Goal: Transaction & Acquisition: Obtain resource

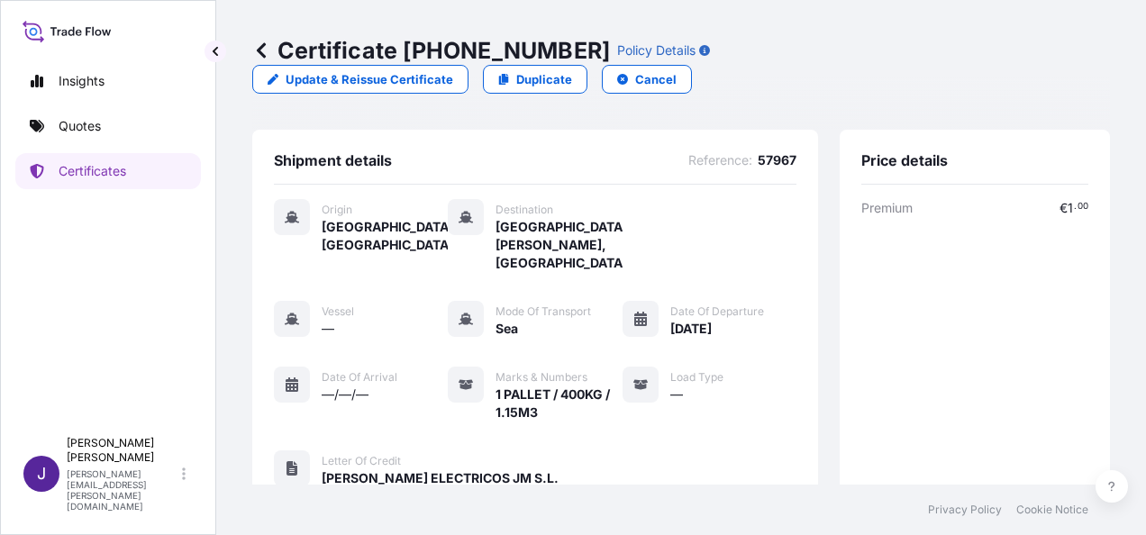
scroll to position [481, 0]
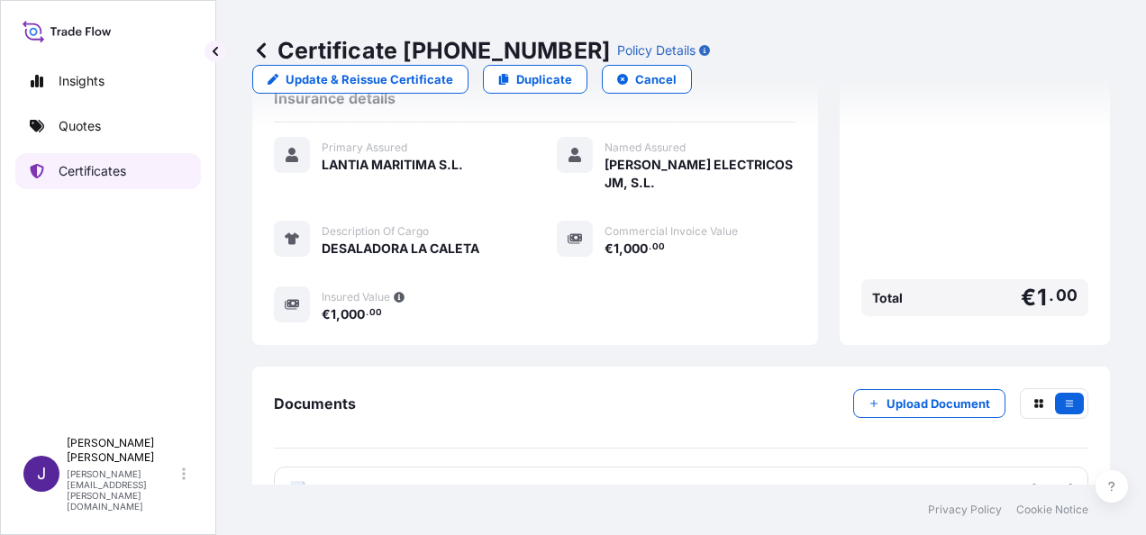
click at [110, 171] on p "Certificates" at bounding box center [93, 171] width 68 height 18
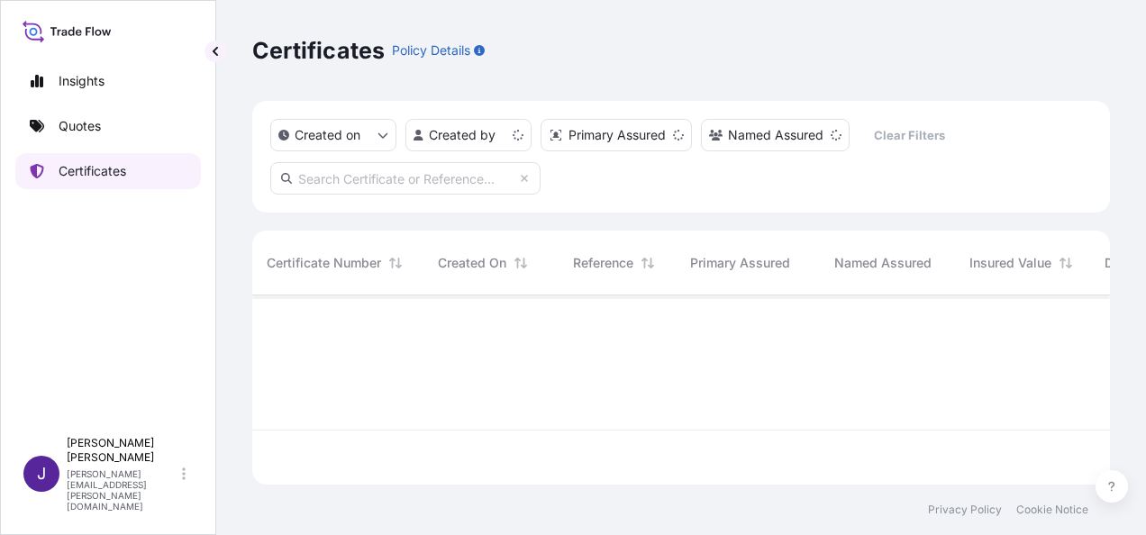
scroll to position [186, 843]
click at [376, 180] on input "text" at bounding box center [405, 178] width 270 height 32
paste input "31519-696"
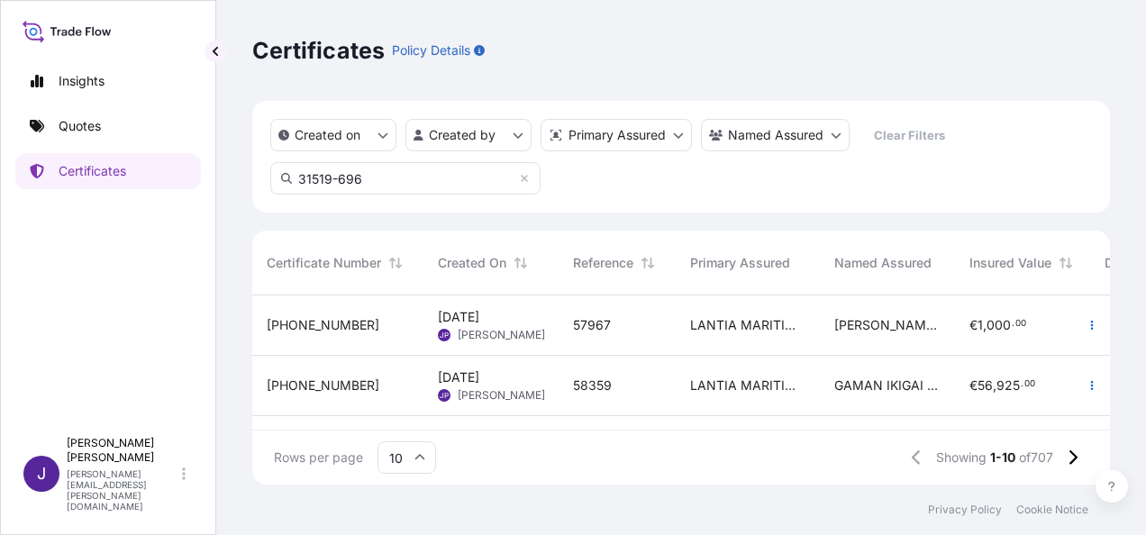
type input "31519-696"
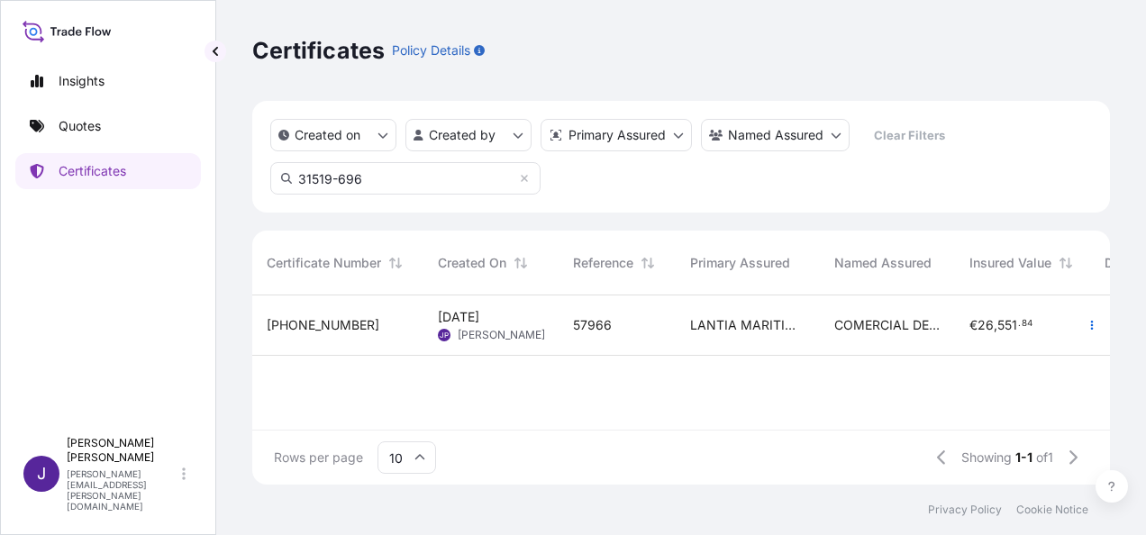
click at [314, 328] on span "[PHONE_NUMBER]" at bounding box center [323, 325] width 113 height 18
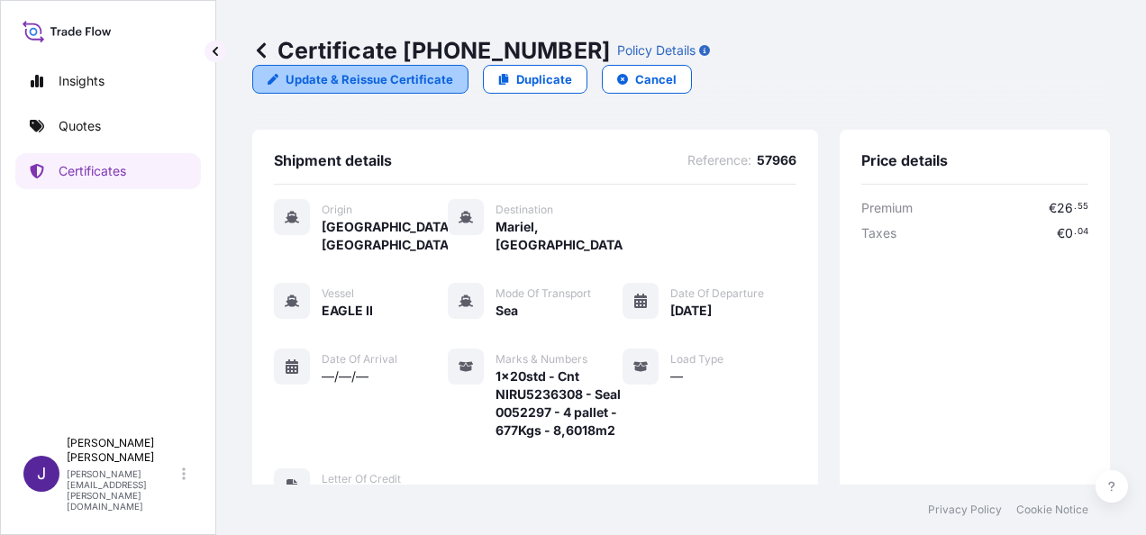
click at [468, 65] on link "Update & Reissue Certificate" at bounding box center [360, 79] width 216 height 29
select select "Sea"
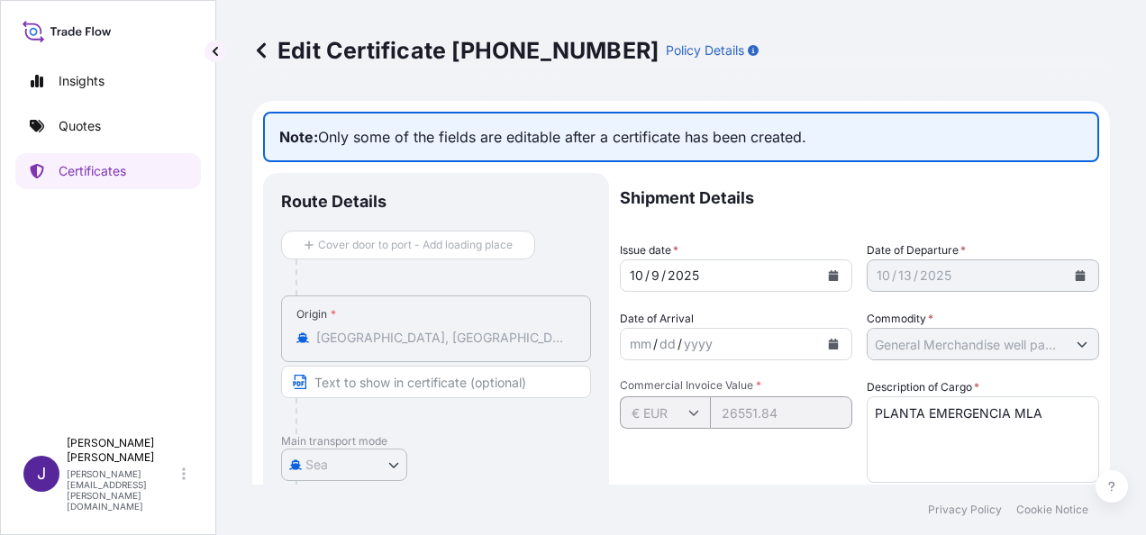
click at [918, 276] on div "2025" at bounding box center [935, 276] width 35 height 22
click at [258, 50] on icon at bounding box center [261, 49] width 9 height 15
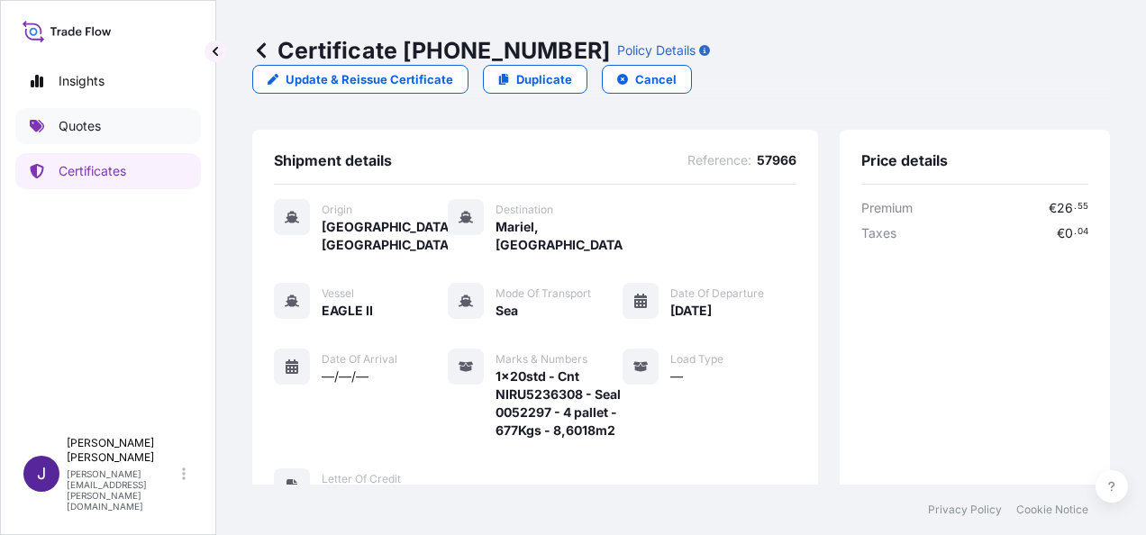
click at [97, 117] on p "Quotes" at bounding box center [80, 126] width 42 height 18
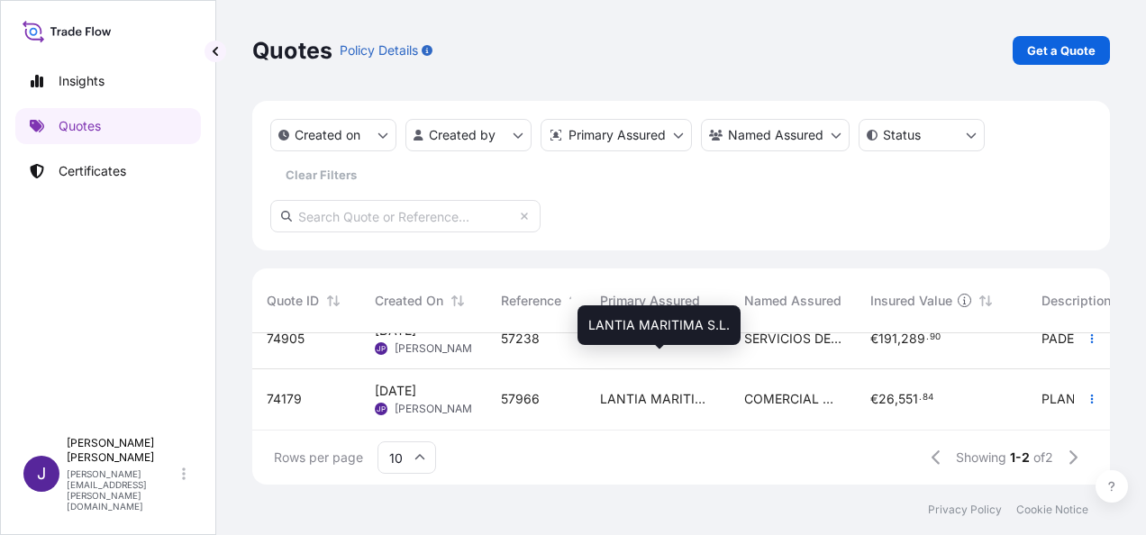
scroll to position [38, 0]
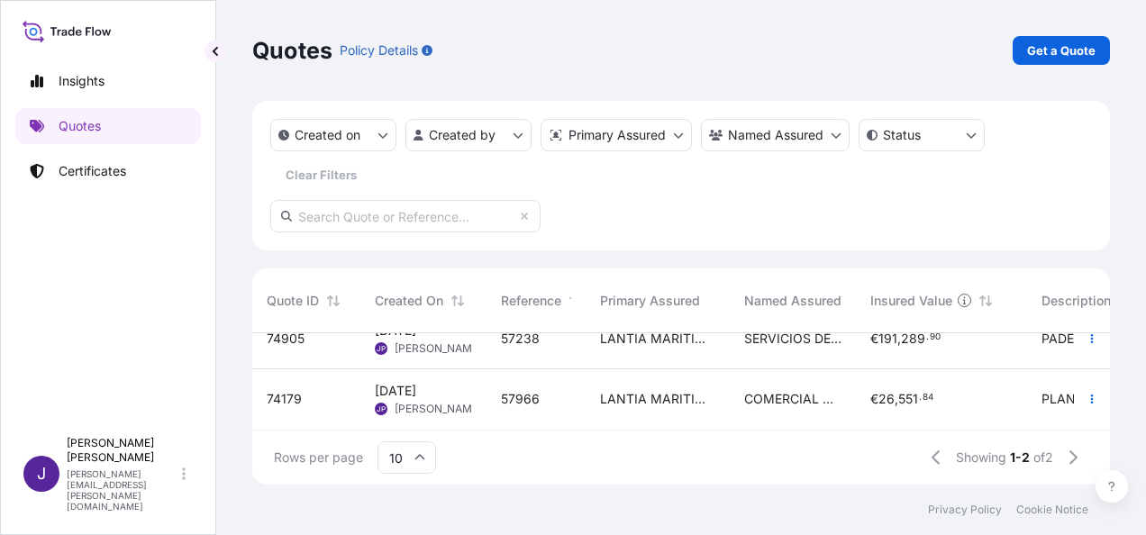
click at [540, 394] on div "57966" at bounding box center [536, 399] width 70 height 18
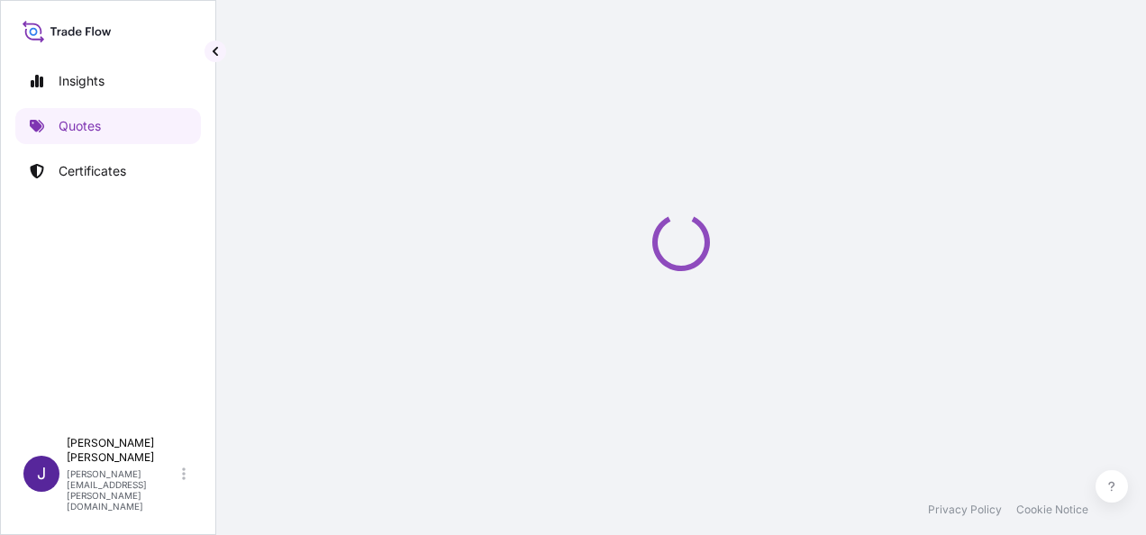
select select "Sea"
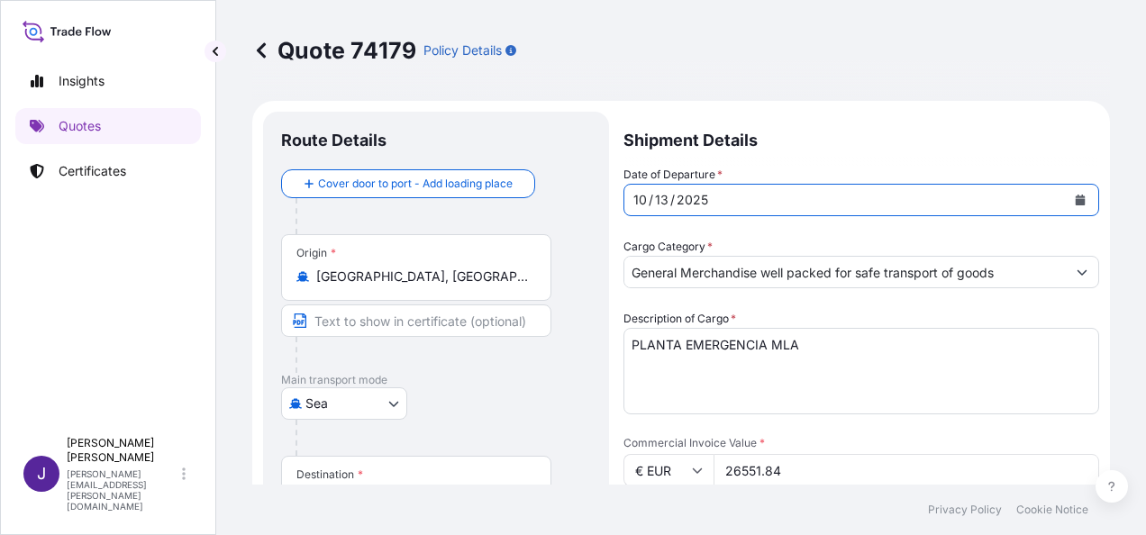
click at [1075, 200] on icon "Calendar" at bounding box center [1080, 200] width 10 height 11
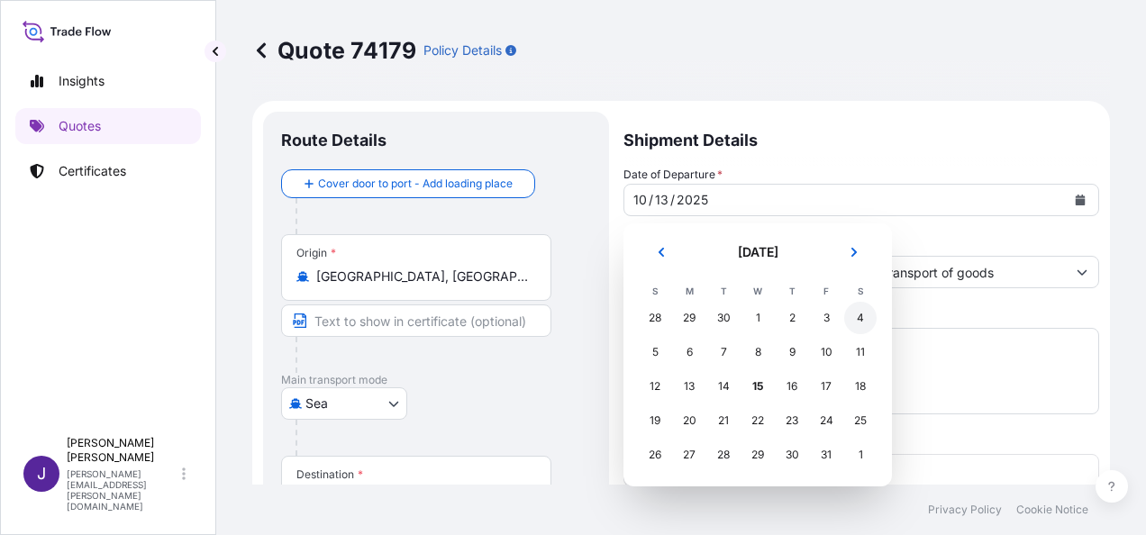
click at [861, 321] on div "4" at bounding box center [860, 318] width 32 height 32
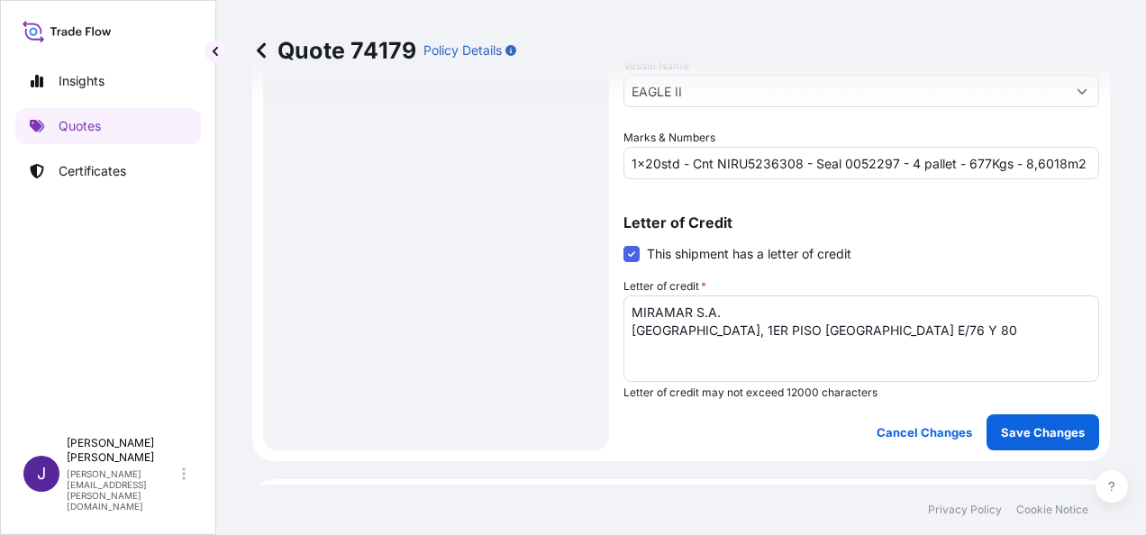
scroll to position [720, 0]
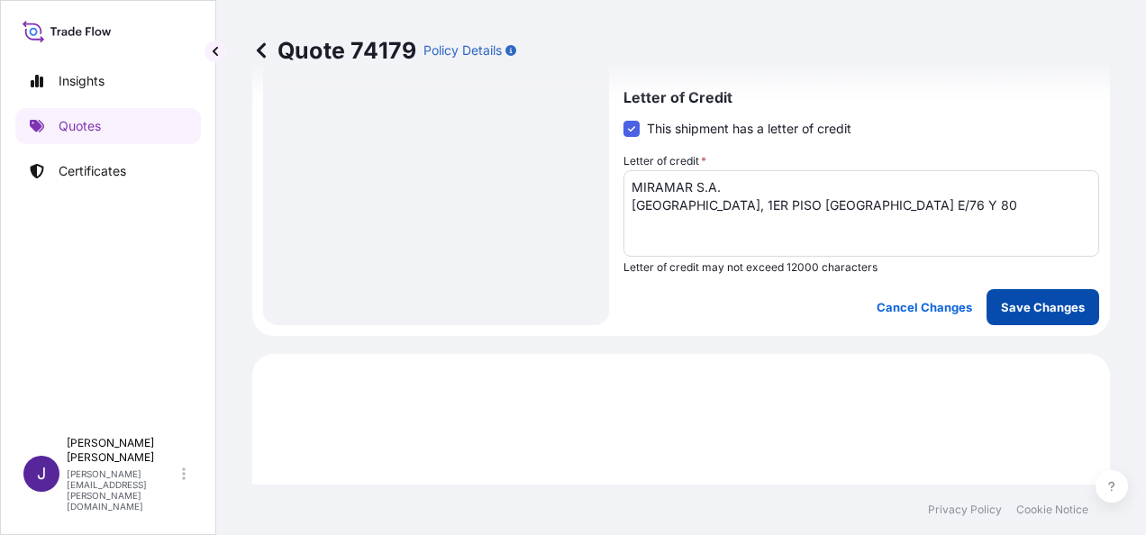
click at [1048, 315] on button "Save Changes" at bounding box center [1042, 307] width 113 height 36
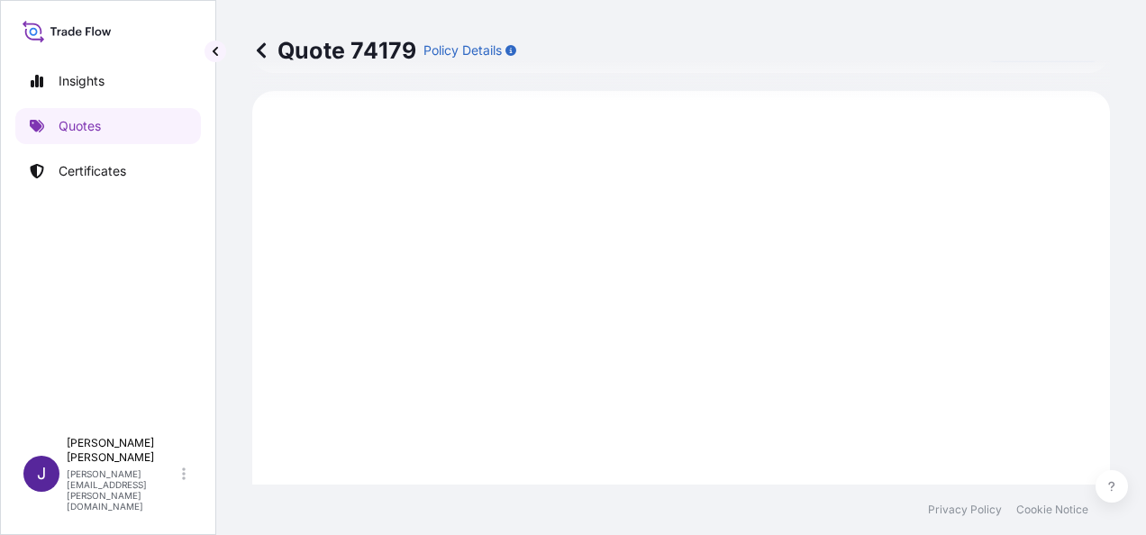
select select "Sea"
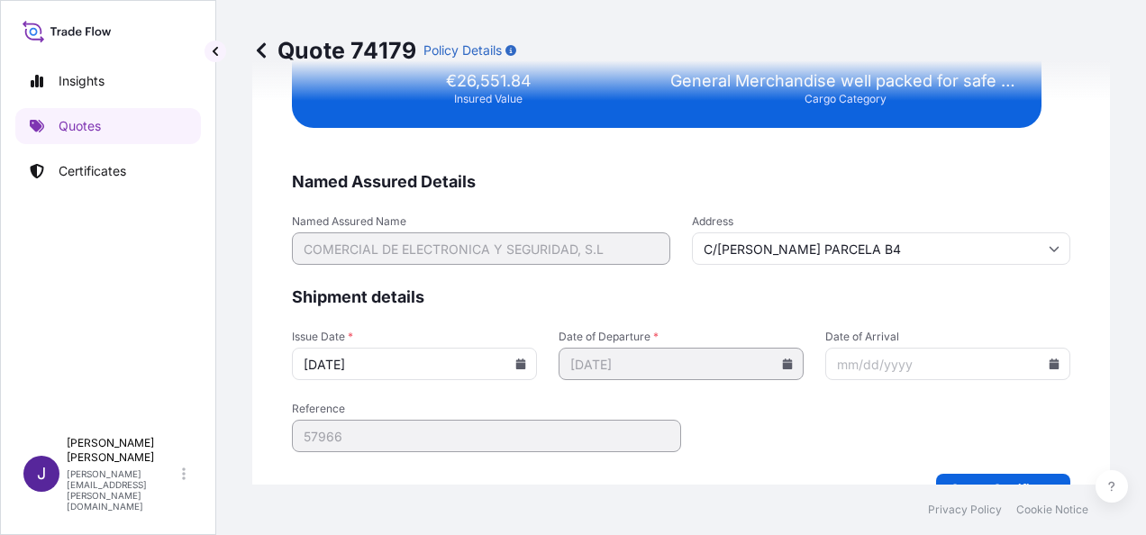
scroll to position [3793, 0]
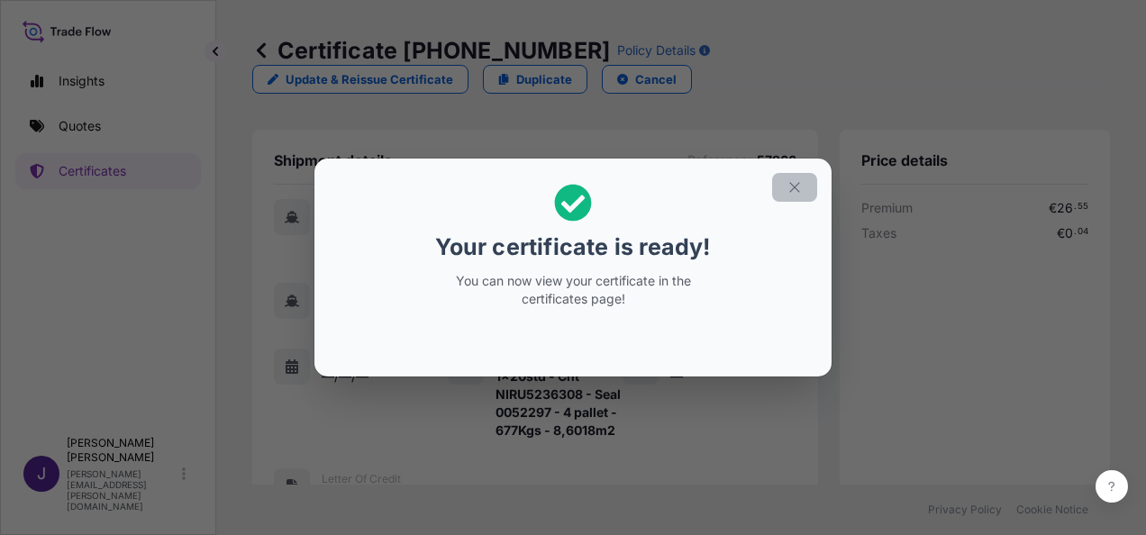
click at [802, 187] on icon "button" at bounding box center [794, 187] width 16 height 16
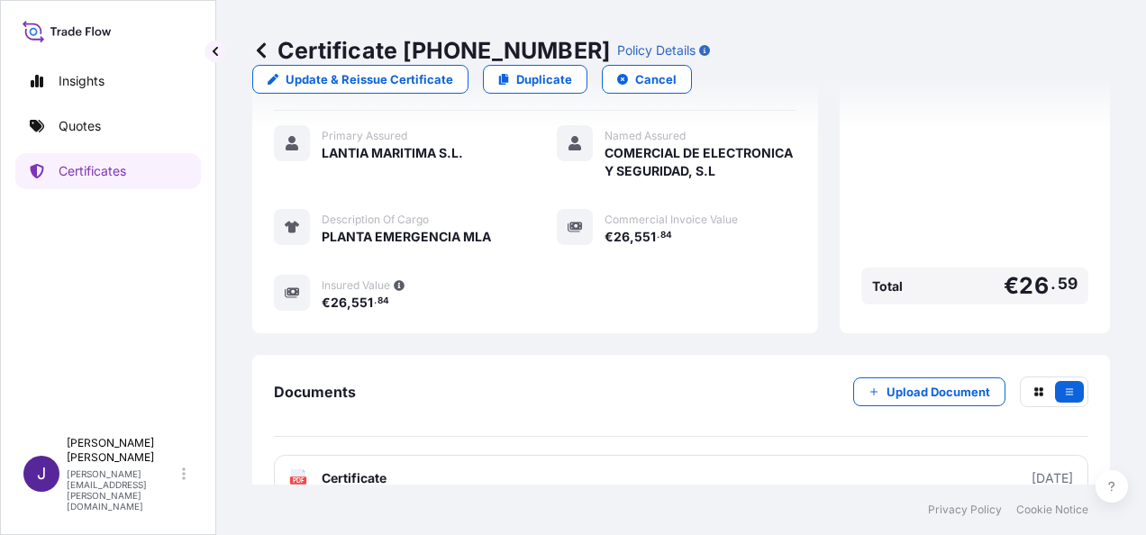
scroll to position [535, 0]
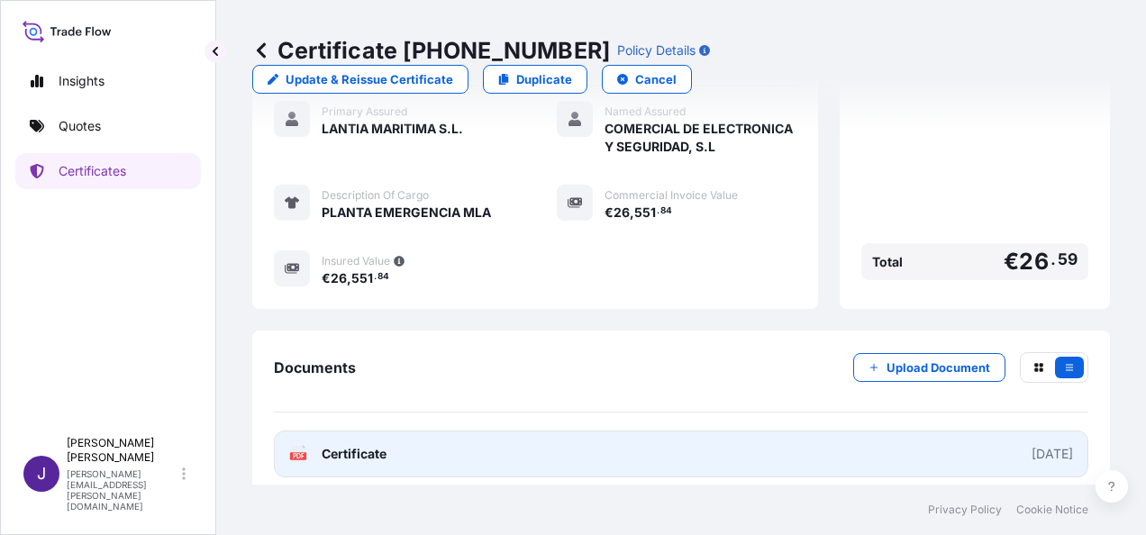
click at [972, 445] on link "PDF Certificate [DATE]" at bounding box center [681, 453] width 814 height 47
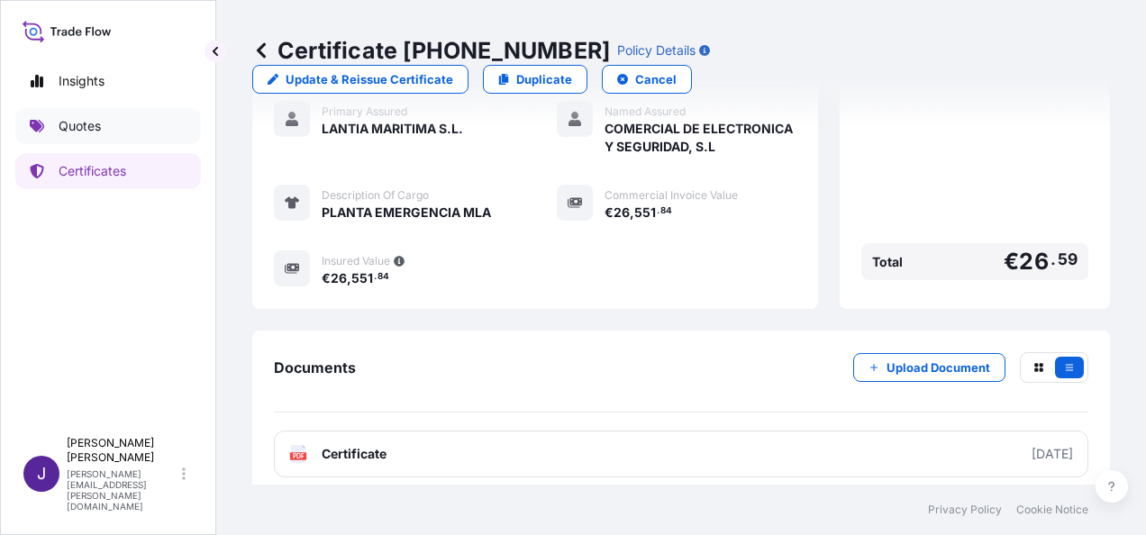
click at [83, 121] on p "Quotes" at bounding box center [80, 126] width 42 height 18
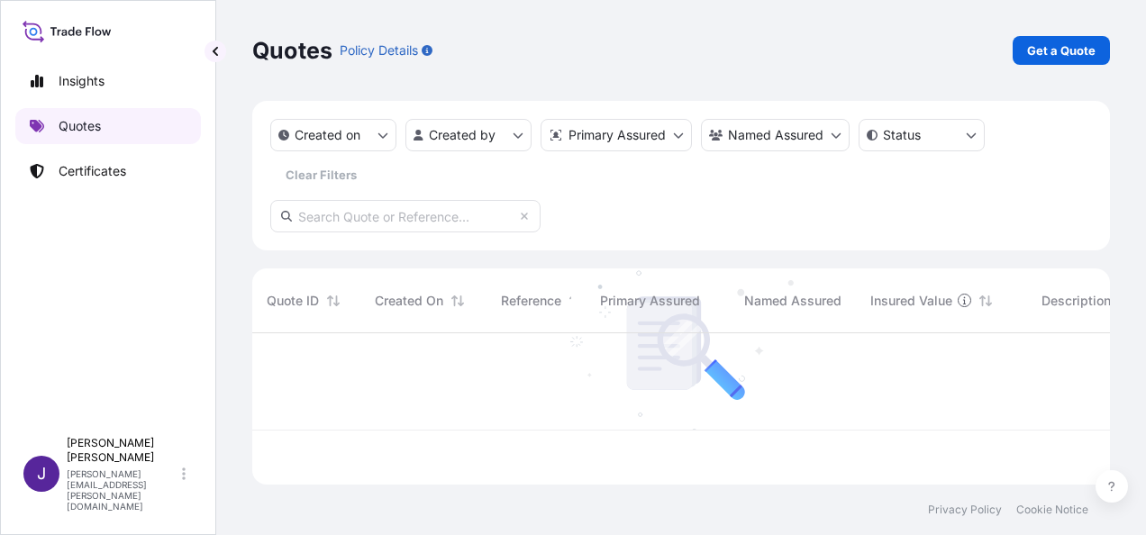
scroll to position [148, 843]
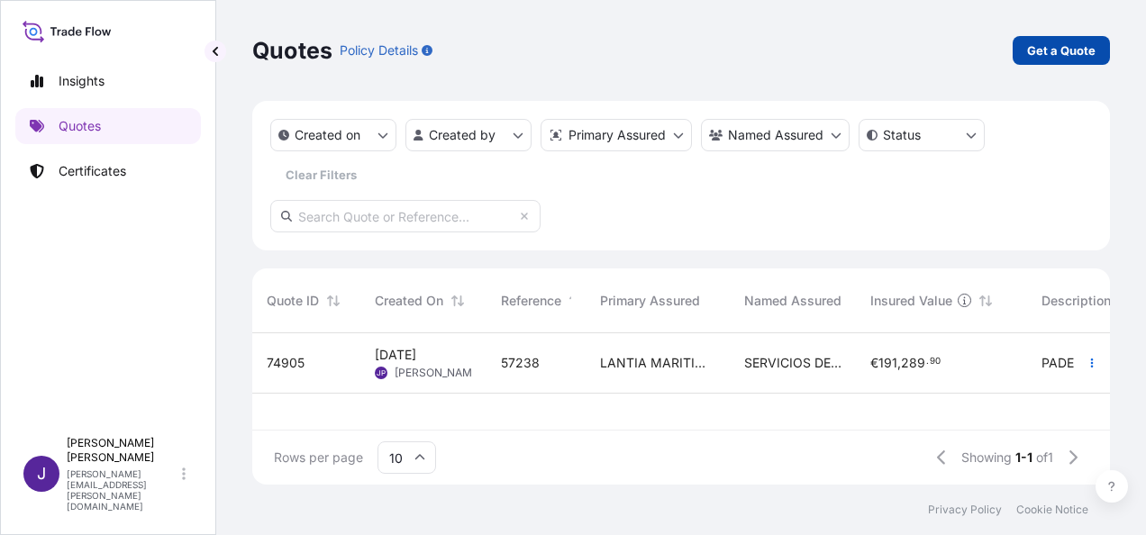
click at [1066, 43] on p "Get a Quote" at bounding box center [1061, 50] width 68 height 18
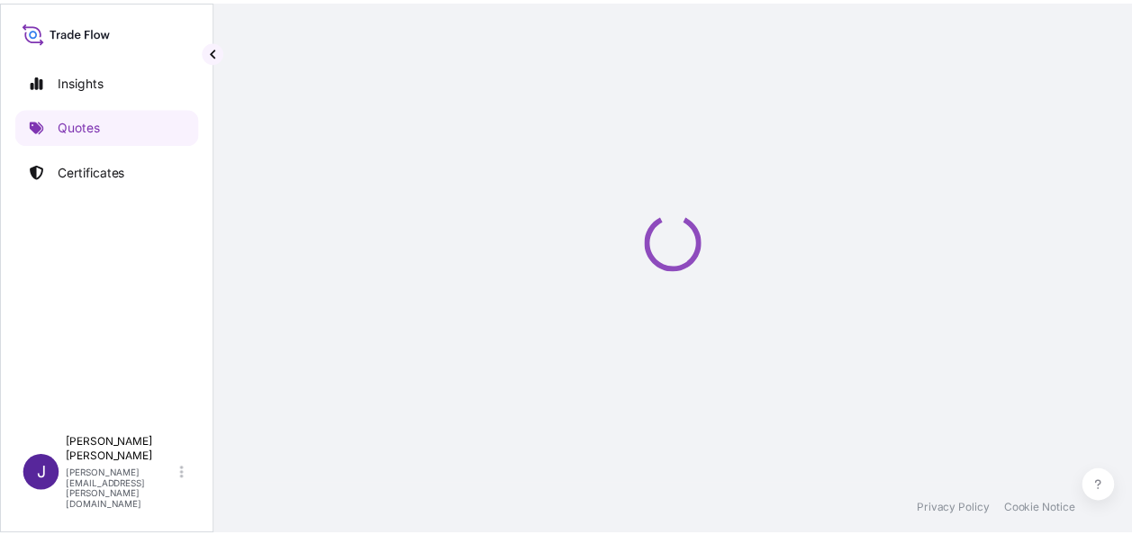
scroll to position [29, 0]
select select "Sea"
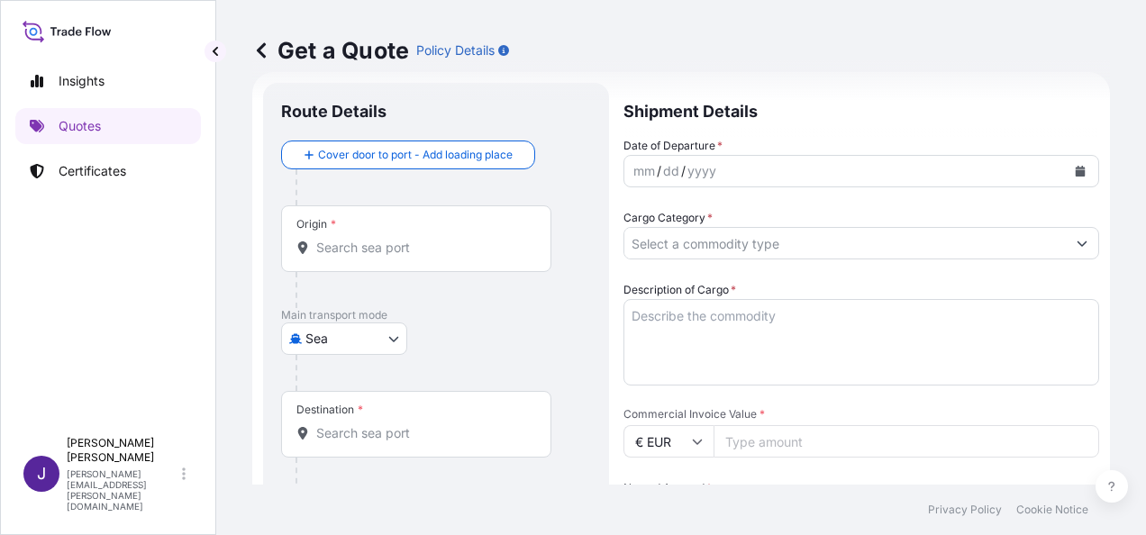
click at [434, 250] on input "Origin *" at bounding box center [422, 248] width 213 height 18
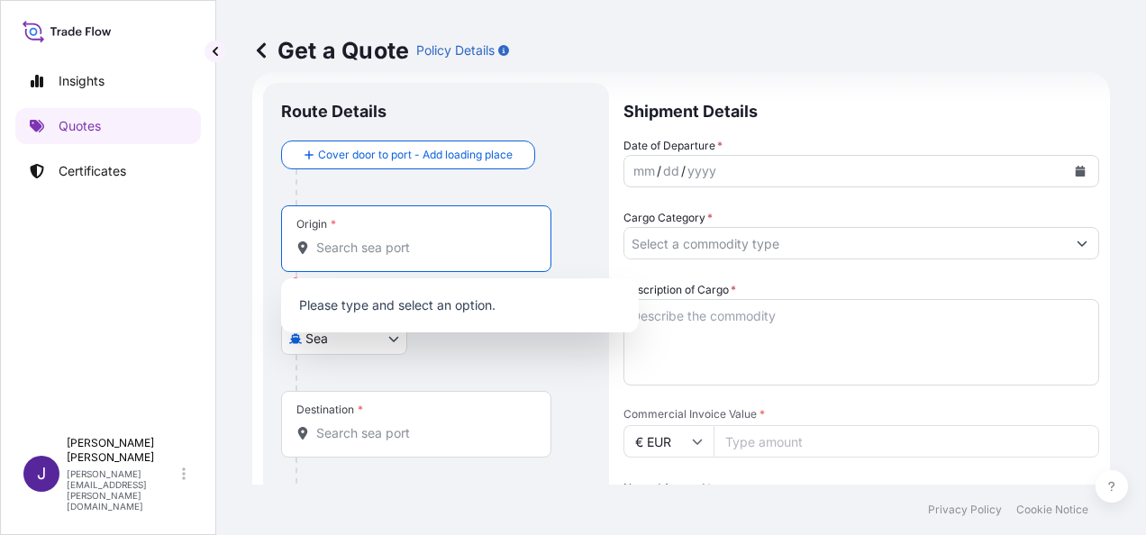
click at [1075, 170] on icon "Calendar" at bounding box center [1080, 171] width 10 height 11
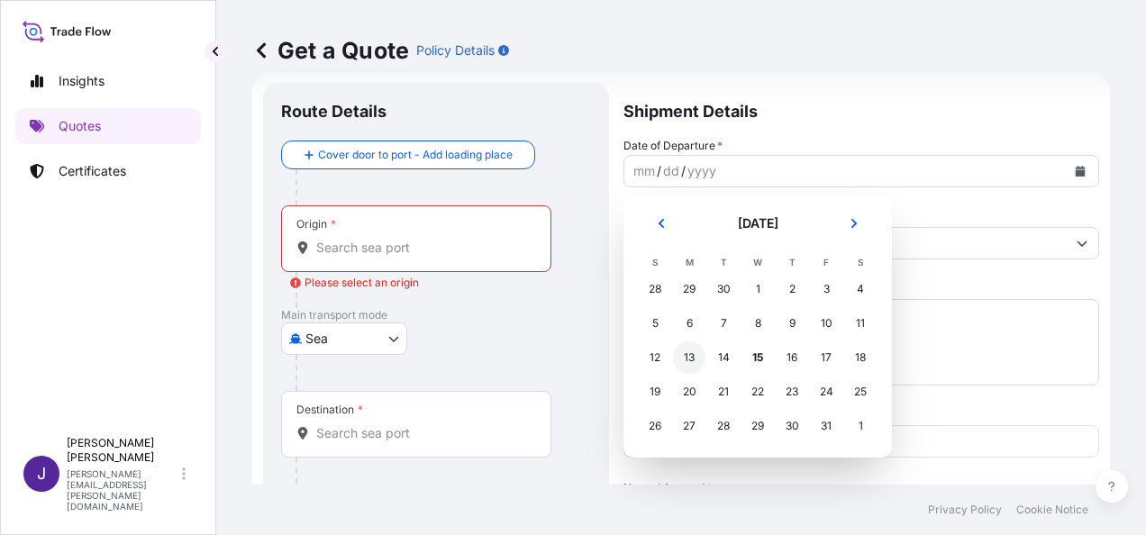
click at [695, 358] on div "13" at bounding box center [689, 357] width 32 height 32
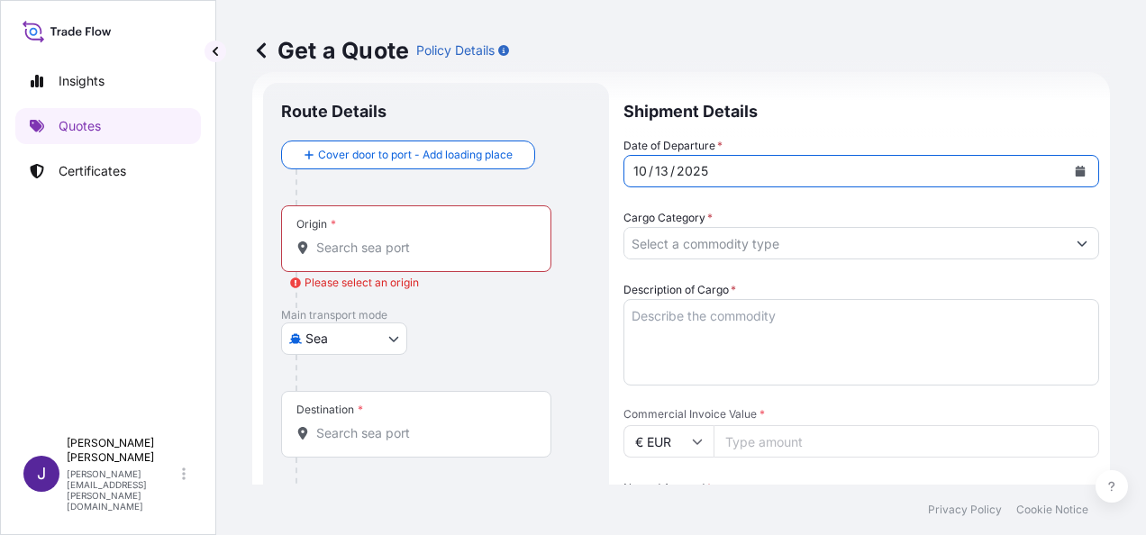
click at [376, 244] on input "Origin * Please select an origin" at bounding box center [422, 248] width 213 height 18
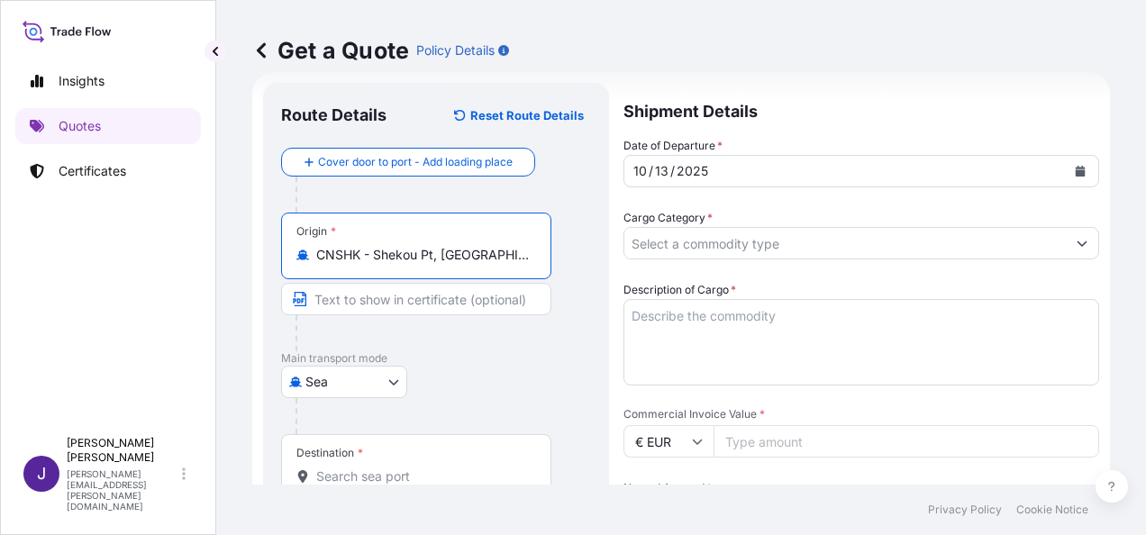
type input "CNSHK - Shekou Pt, [GEOGRAPHIC_DATA]"
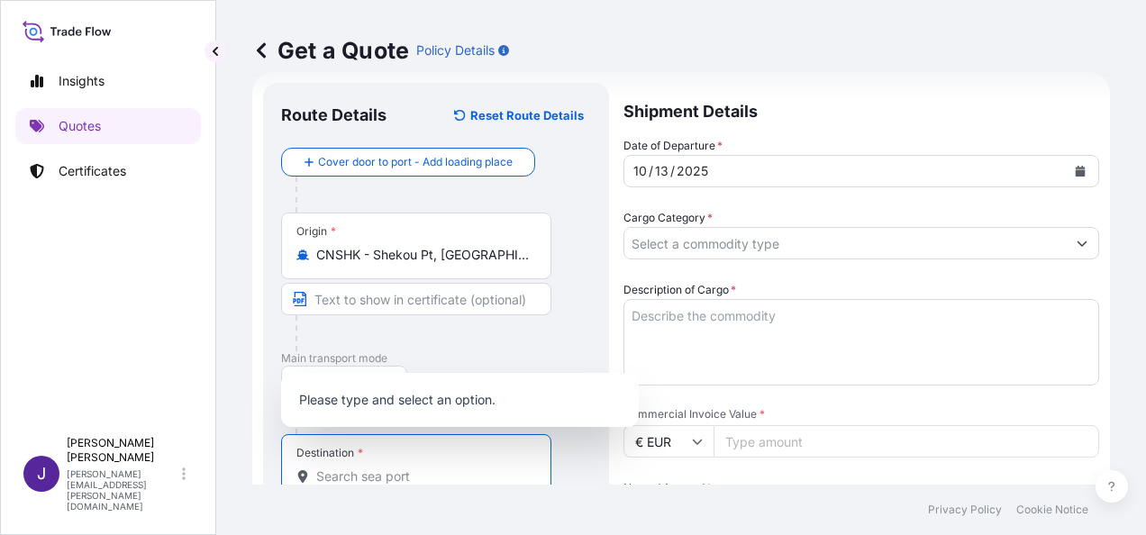
click at [434, 467] on input "Destination *" at bounding box center [422, 476] width 213 height 18
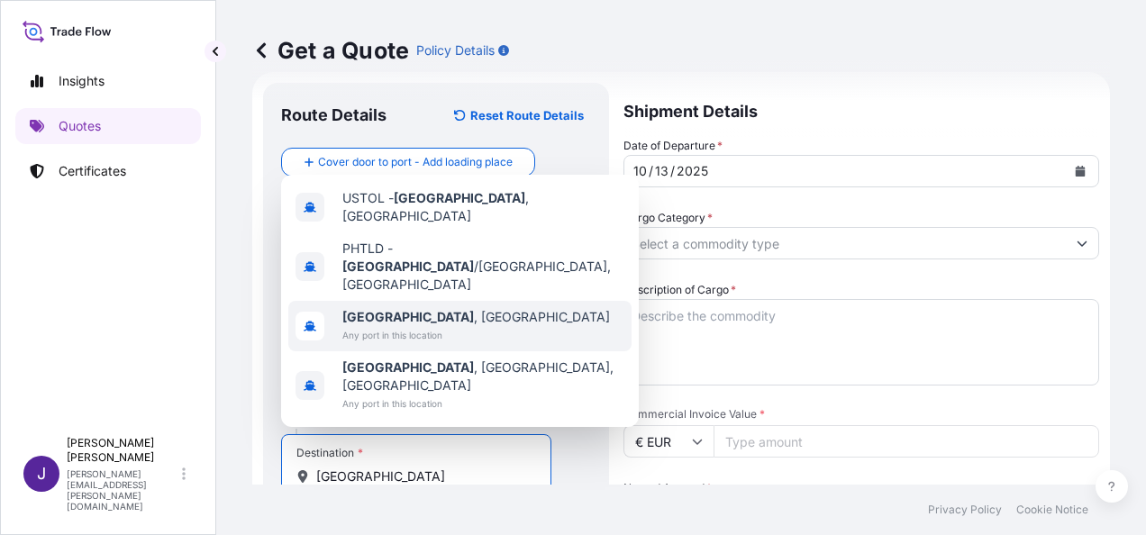
click at [429, 326] on span "[GEOGRAPHIC_DATA] , [GEOGRAPHIC_DATA]" at bounding box center [475, 317] width 267 height 18
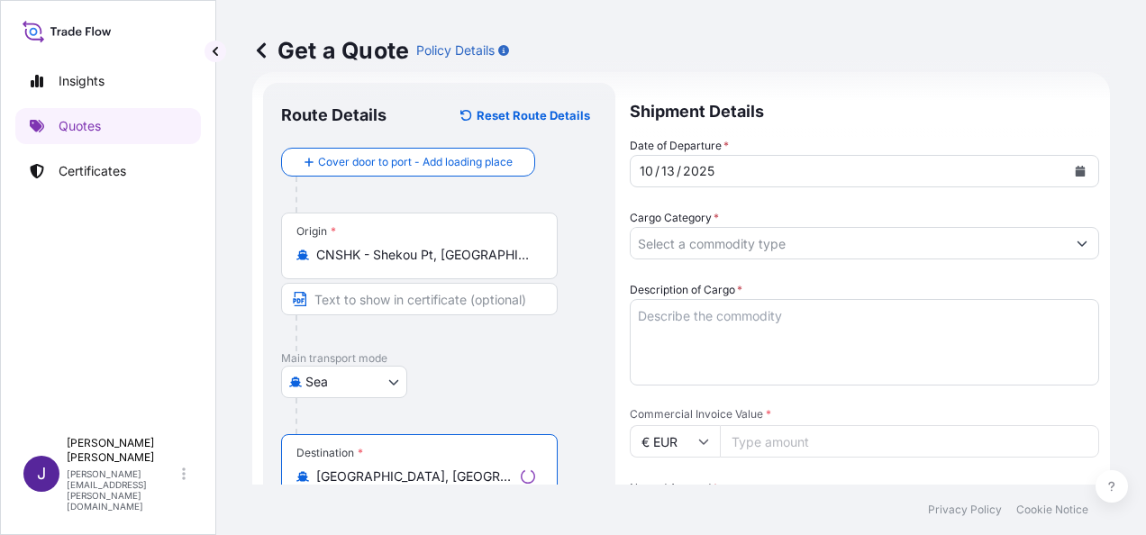
type input "[GEOGRAPHIC_DATA], [GEOGRAPHIC_DATA]"
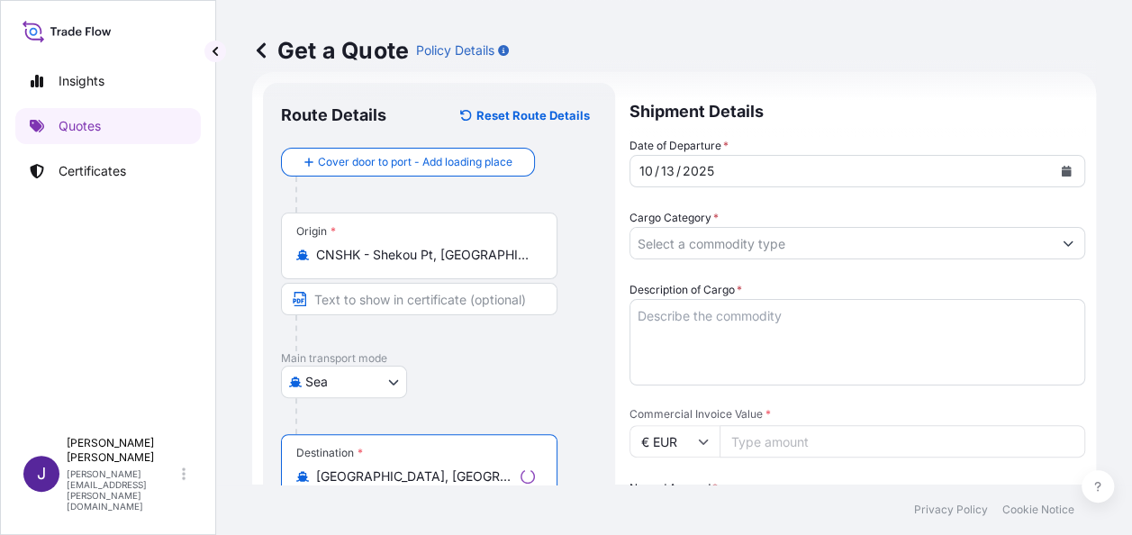
click at [713, 247] on input "Cargo Category *" at bounding box center [840, 243] width 421 height 32
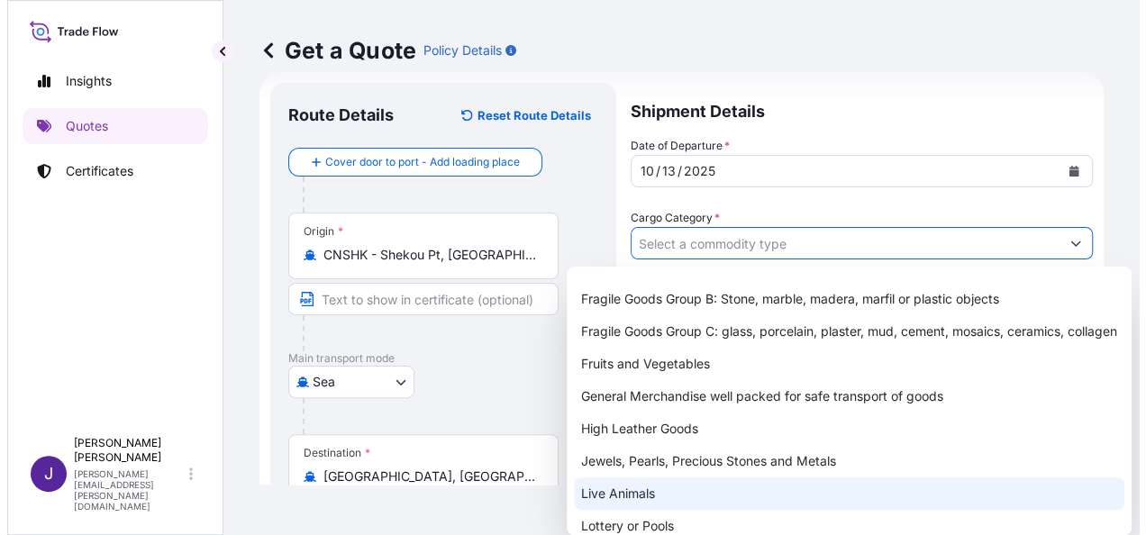
scroll to position [223, 0]
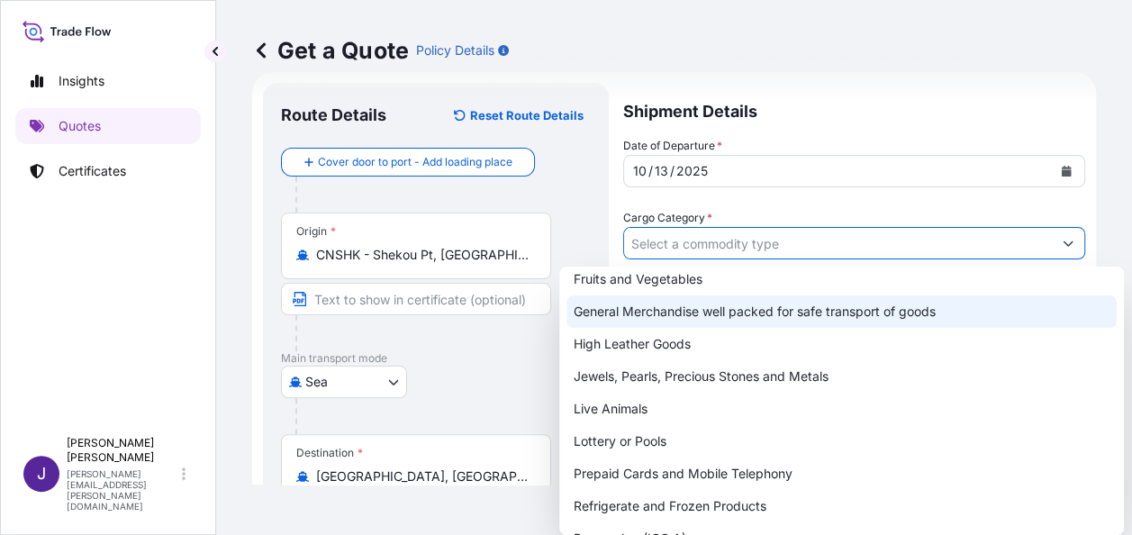
click at [678, 310] on div "General Merchandise well packed for safe transport of goods" at bounding box center [841, 311] width 550 height 32
type input "General Merchandise well packed for safe transport of goods"
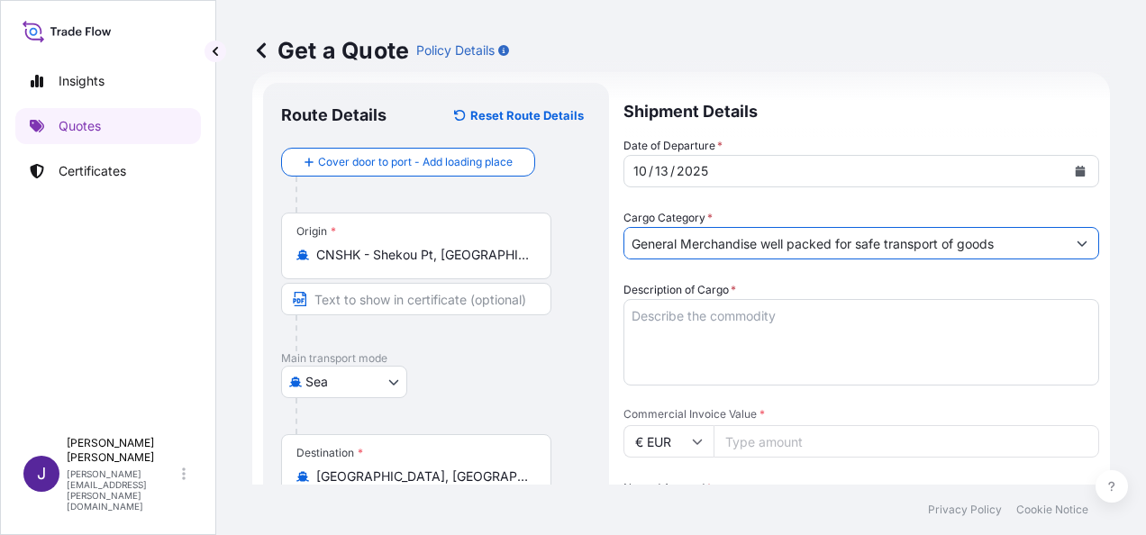
click at [685, 311] on textarea "Description of Cargo *" at bounding box center [861, 342] width 476 height 86
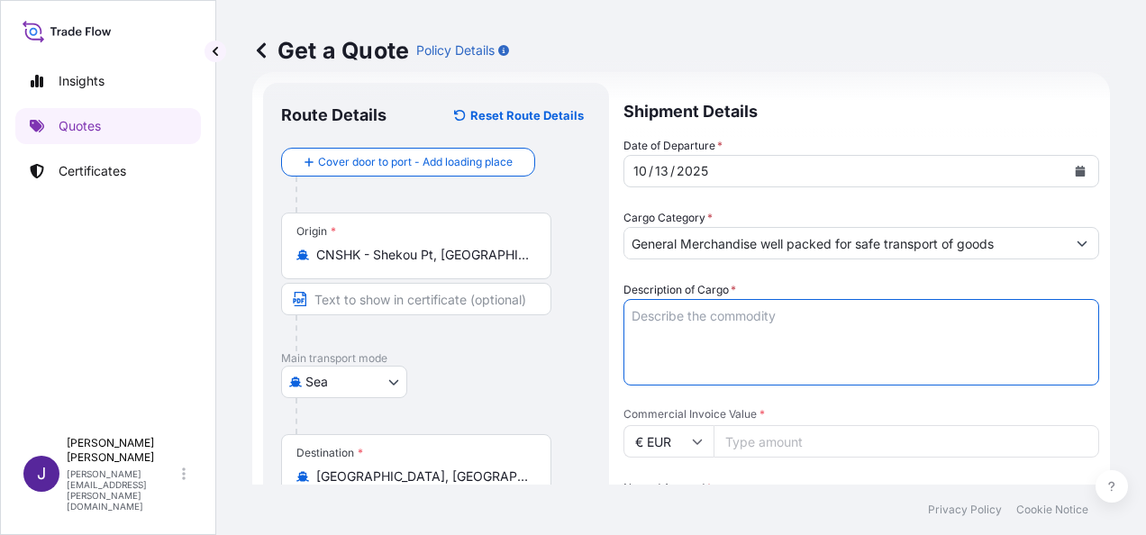
click at [690, 313] on textarea "Description of Cargo *" at bounding box center [861, 342] width 476 height 86
paste textarea "Frlt Hat, Pocket Saver, ToothBrush Case, Protector Cap, ToothBrush Case, Protec…"
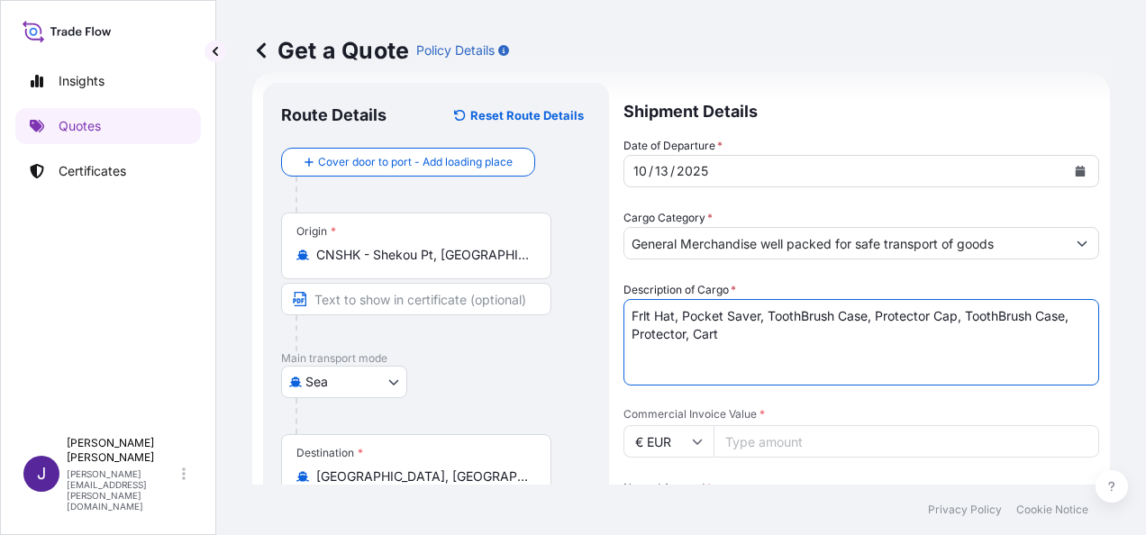
type textarea "Frlt Hat, Pocket Saver, ToothBrush Case, Protector Cap, ToothBrush Case, Protec…"
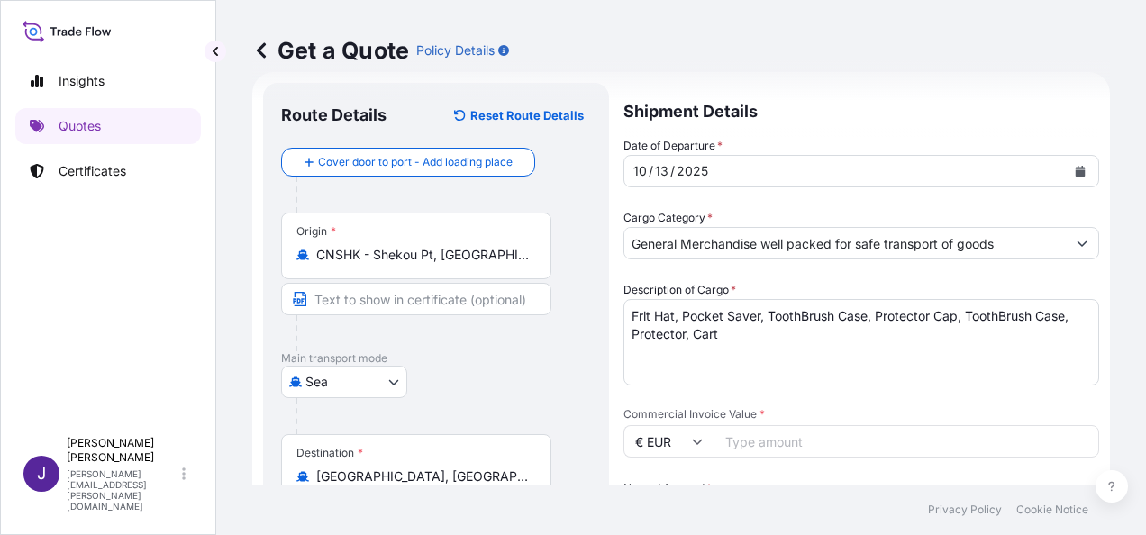
click at [811, 440] on input "Commercial Invoice Value *" at bounding box center [905, 441] width 385 height 32
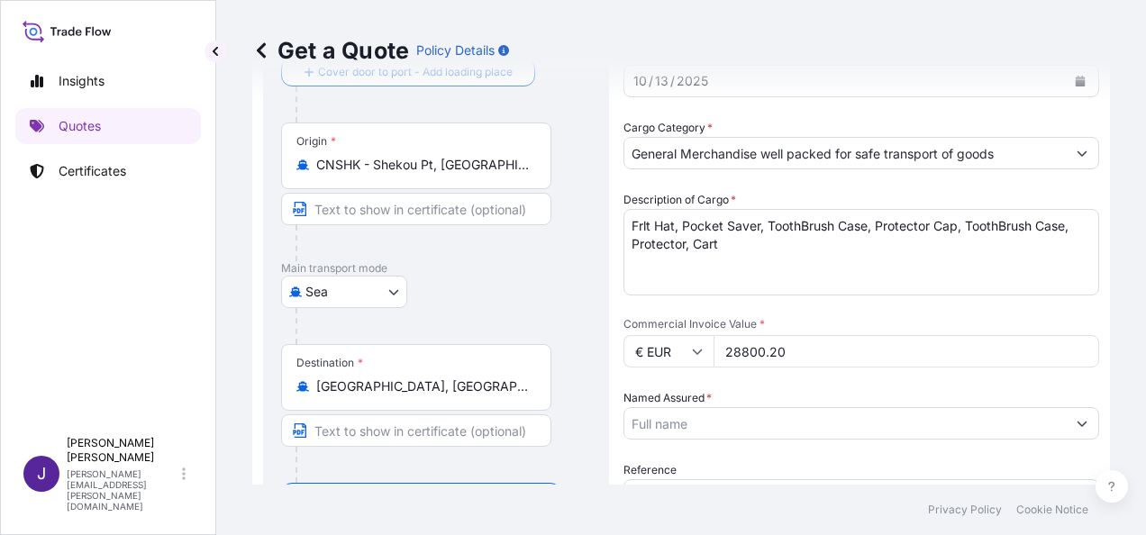
type input "28800.20"
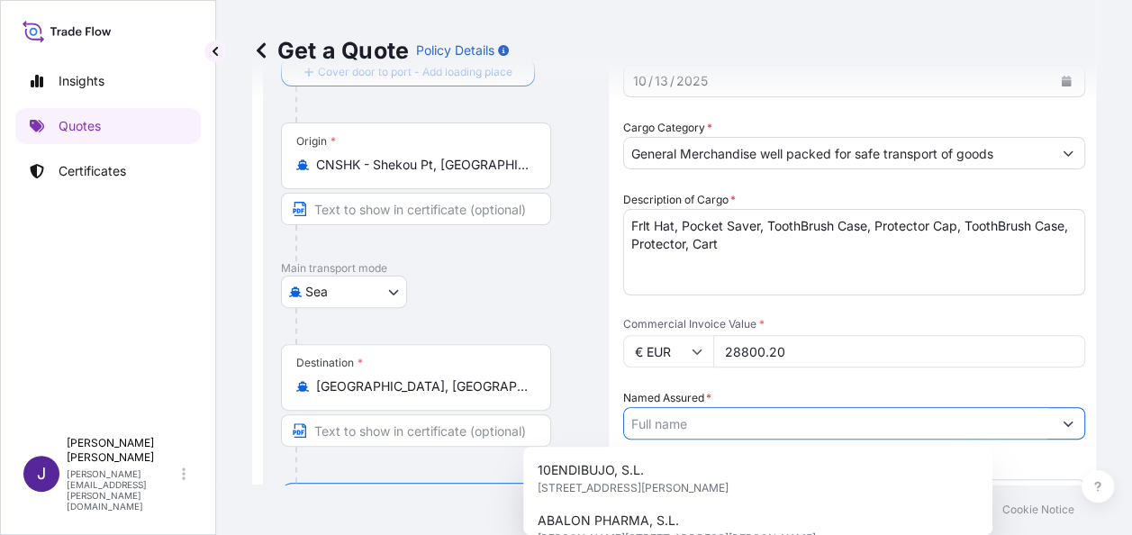
click at [759, 416] on input "Named Assured *" at bounding box center [838, 423] width 428 height 32
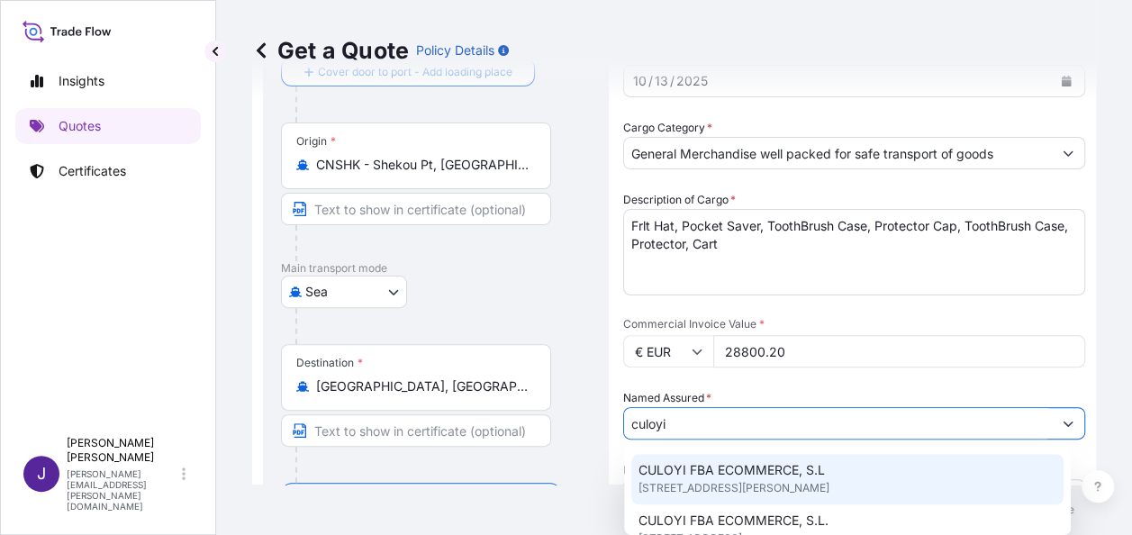
click at [832, 481] on div "CULOYI FBA ECOMMERCE, S.L [STREET_ADDRESS][PERSON_NAME]" at bounding box center [847, 479] width 432 height 50
type input "CULOYI FBA ECOMMERCE, S.L"
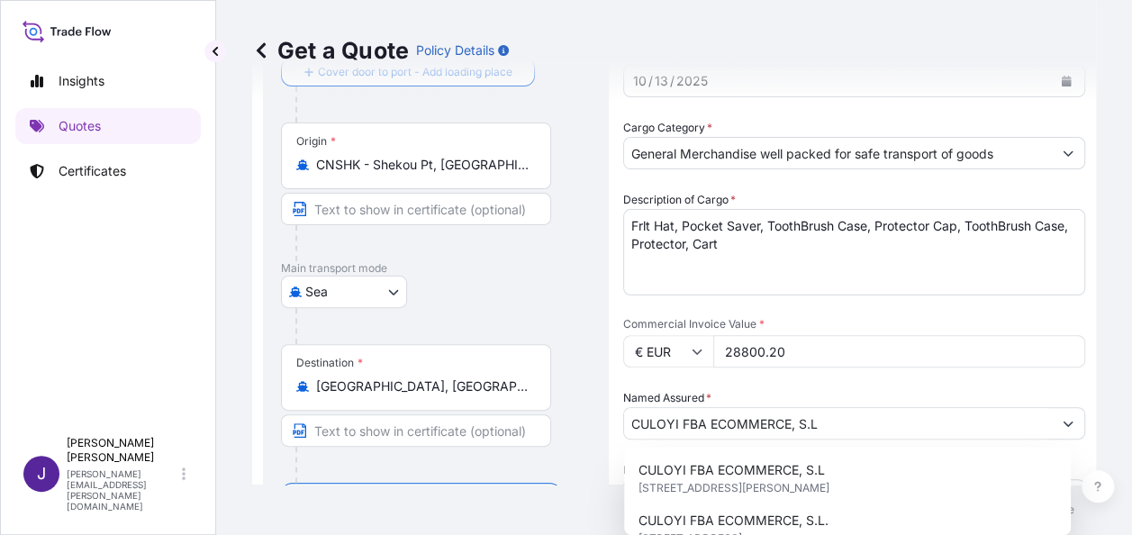
click at [447, 459] on div at bounding box center [423, 465] width 256 height 36
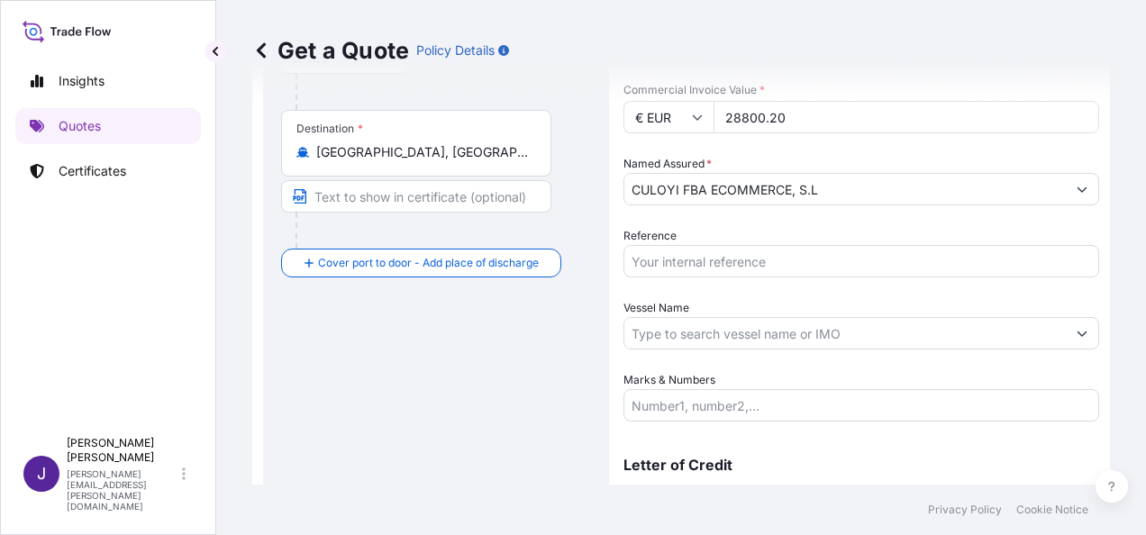
scroll to position [389, 0]
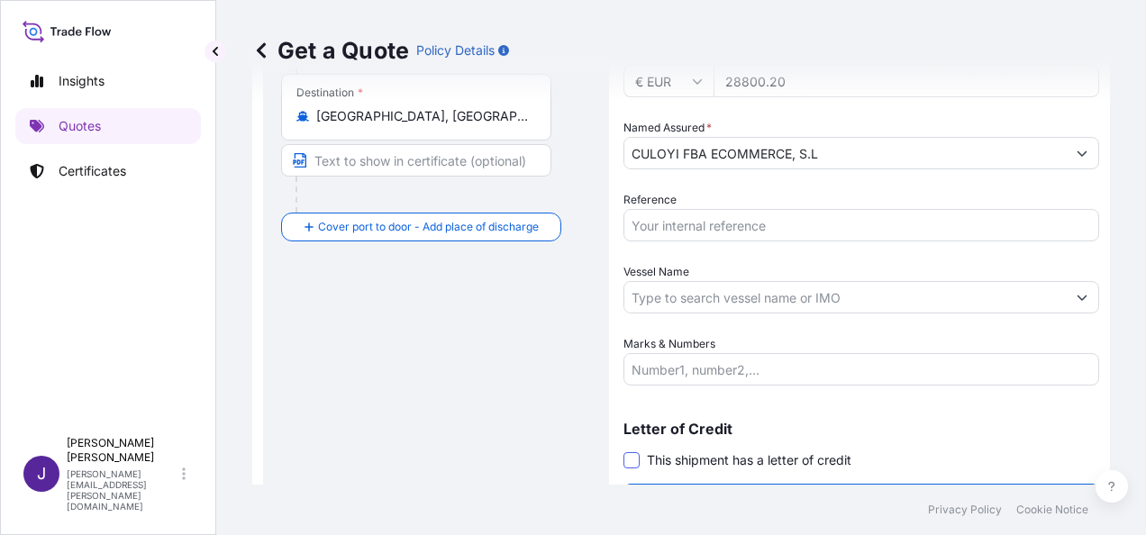
click at [634, 459] on span at bounding box center [631, 460] width 16 height 16
click at [623, 450] on input "This shipment has a letter of credit" at bounding box center [623, 450] width 0 height 0
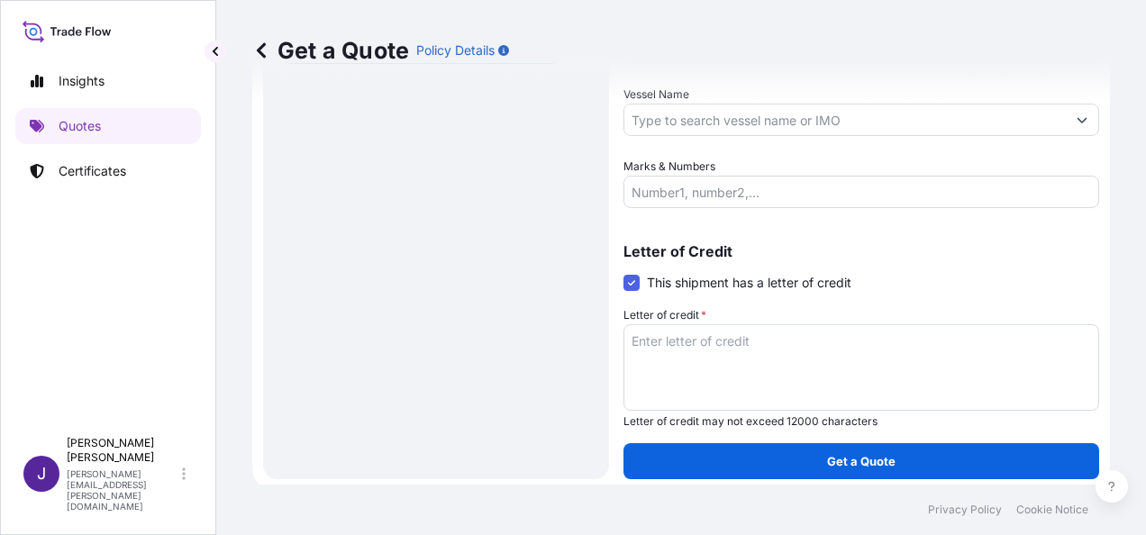
scroll to position [569, 0]
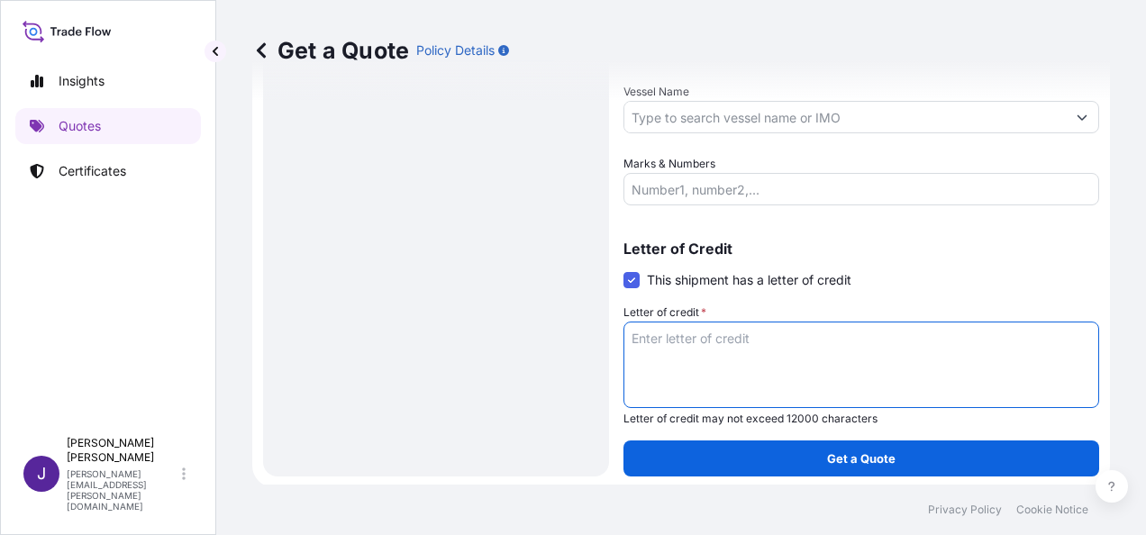
paste textarea "CULOYI FBA ECOMMERCE S.L. [STREET_ADDRESS]"
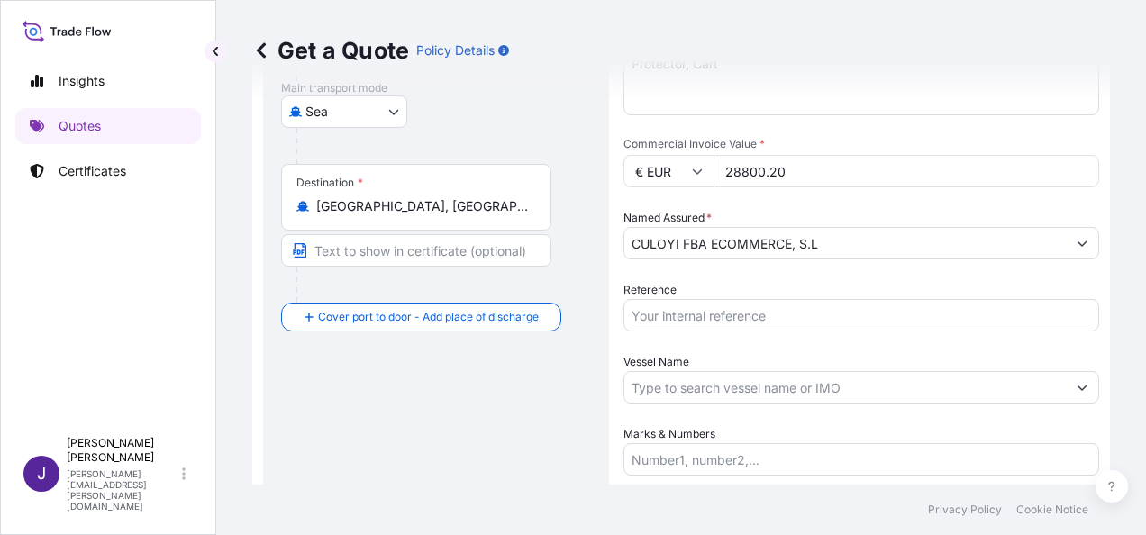
scroll to position [299, 0]
type textarea "CULOYI FBA ECOMMERCE S.L. [STREET_ADDRESS]"
click at [696, 322] on input "Reference" at bounding box center [861, 315] width 476 height 32
type input "57242"
click at [706, 384] on input "Vessel Name" at bounding box center [844, 387] width 441 height 32
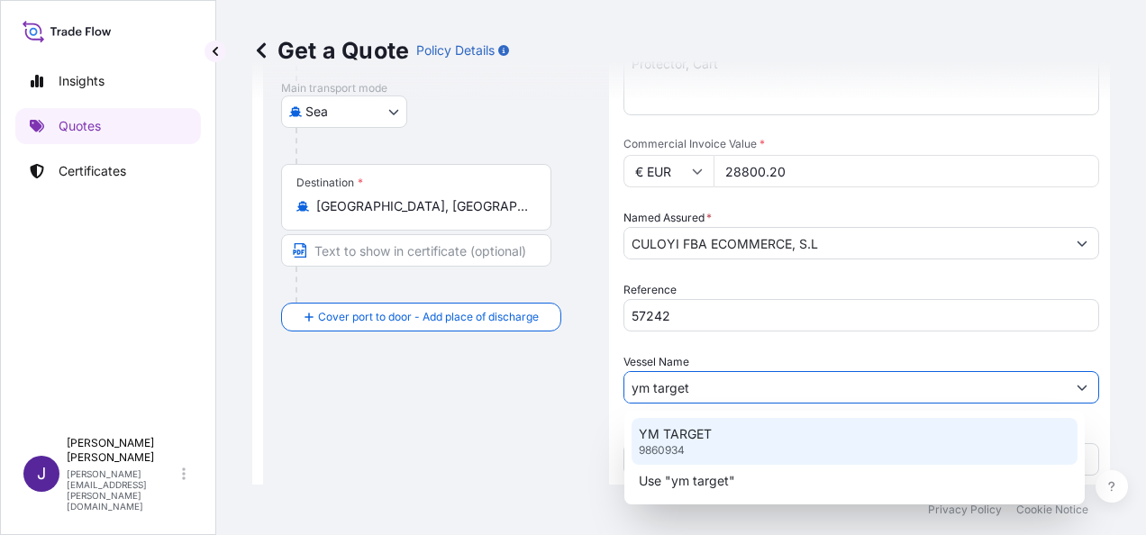
click at [753, 441] on div "YM TARGET 9860934" at bounding box center [854, 441] width 446 height 47
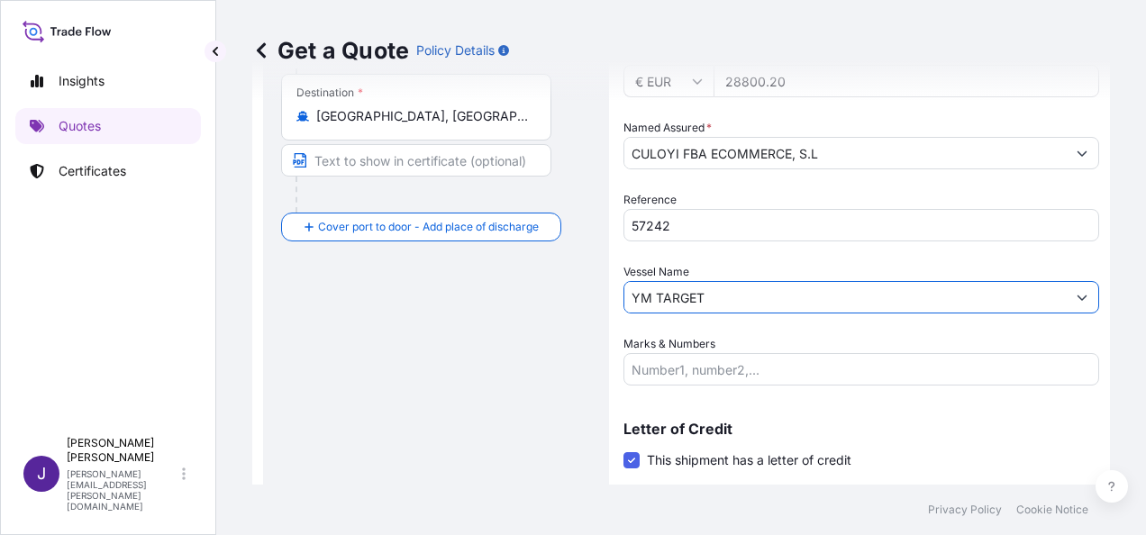
scroll to position [571, 0]
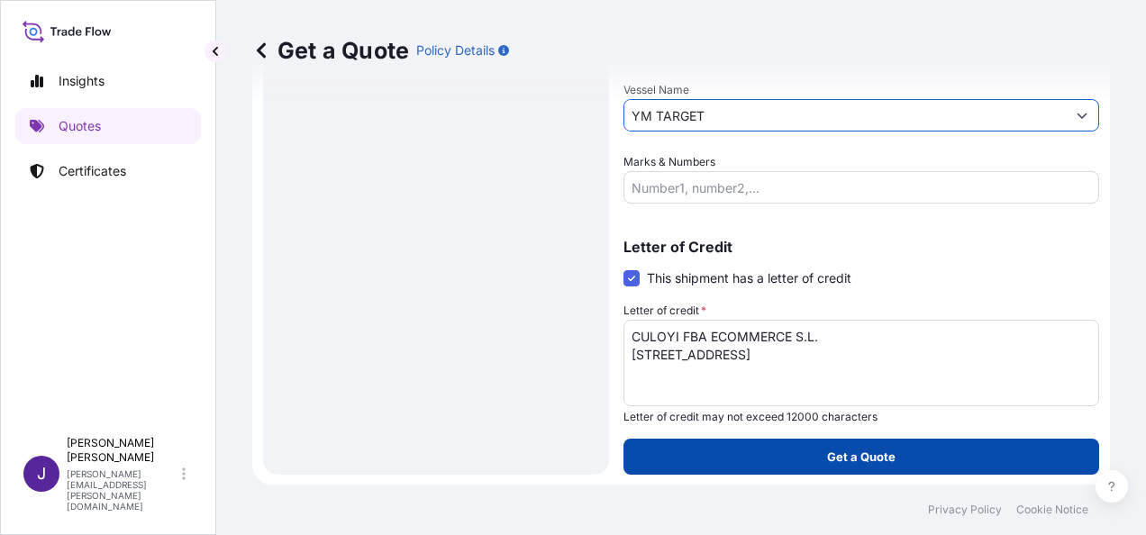
type input "YM TARGET"
click at [850, 458] on p "Get a Quote" at bounding box center [861, 457] width 68 height 18
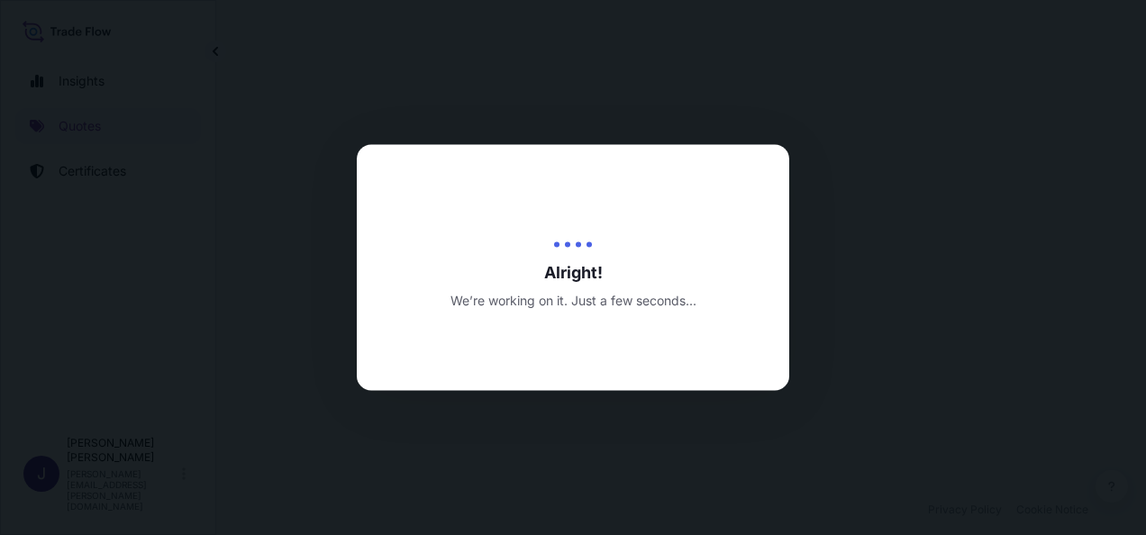
select select "Sea"
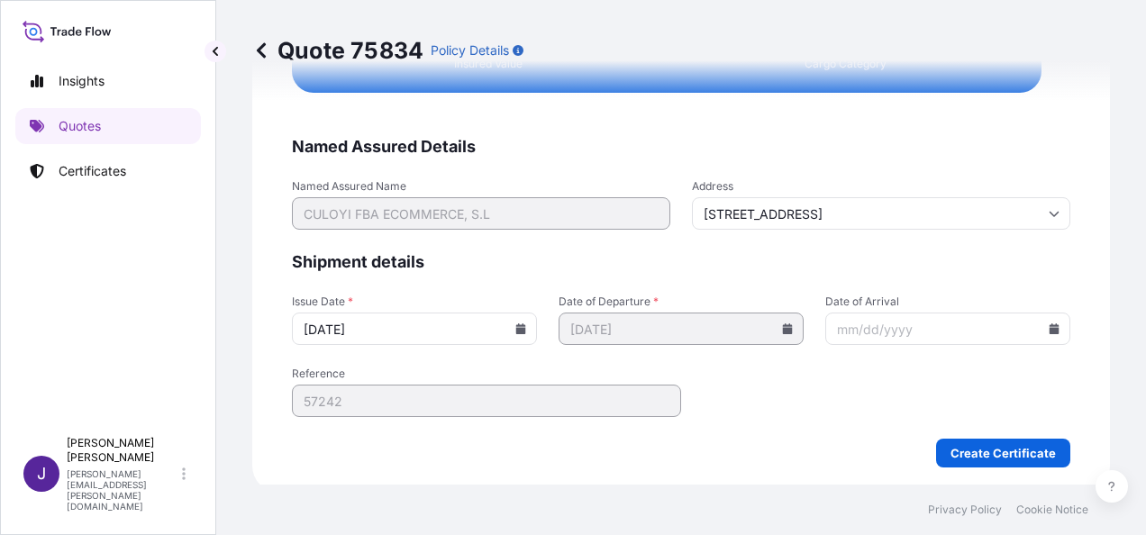
scroll to position [3793, 0]
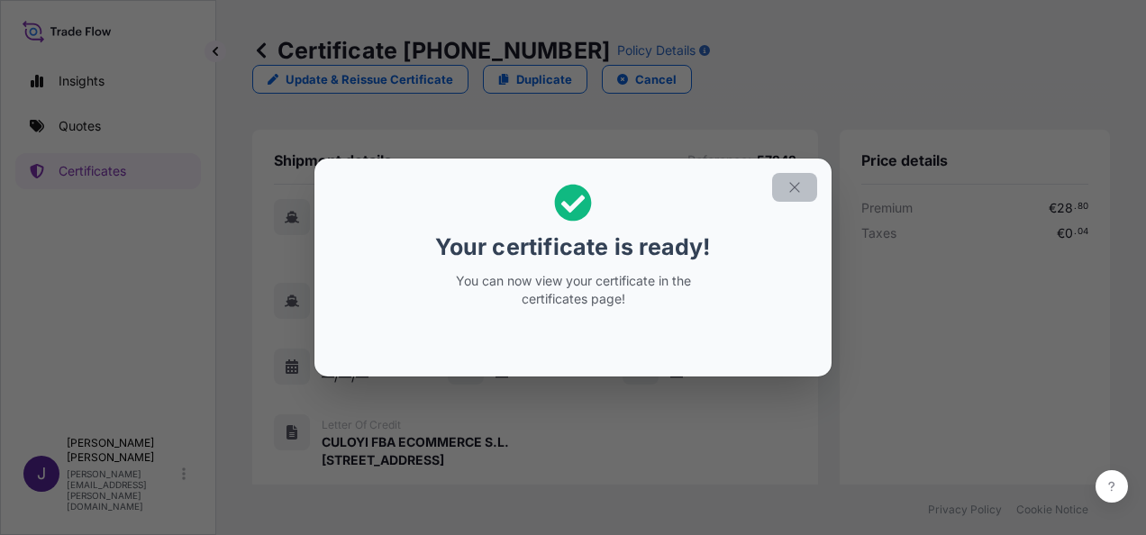
click at [798, 186] on icon "button" at bounding box center [794, 187] width 16 height 16
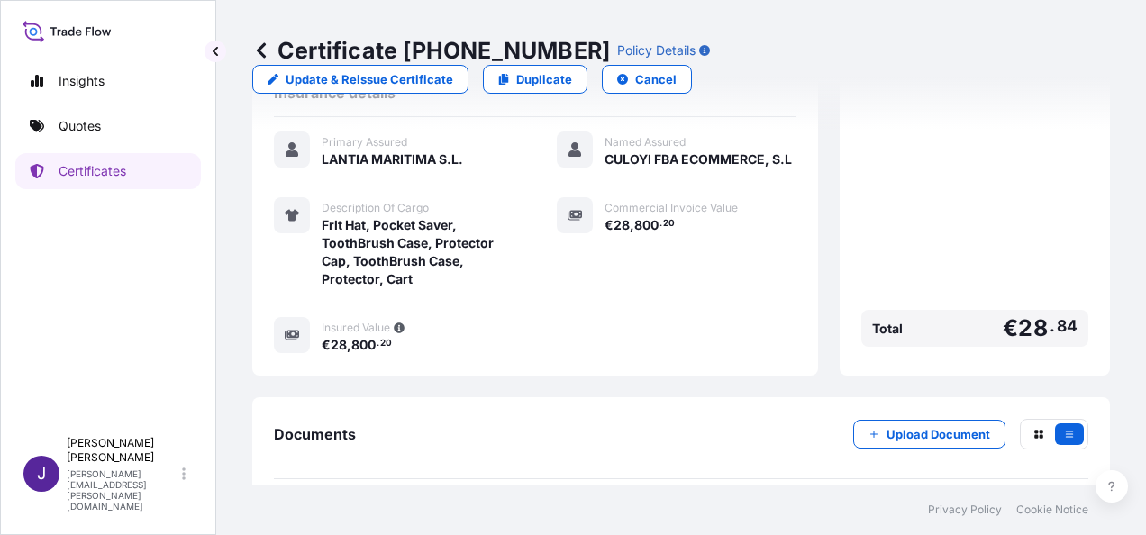
scroll to position [499, 0]
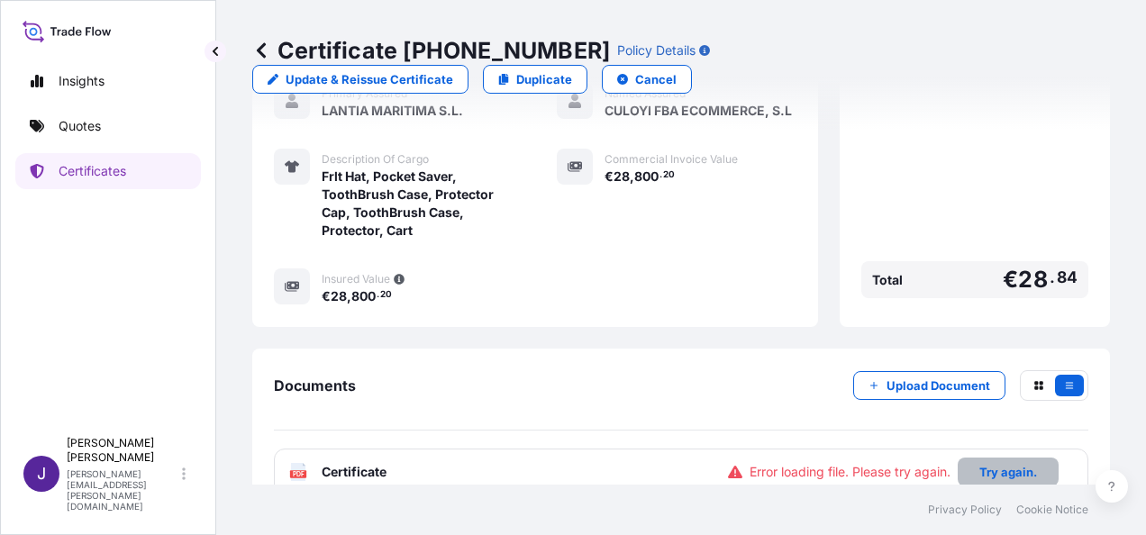
click at [1005, 463] on p "Try again." at bounding box center [1008, 472] width 58 height 18
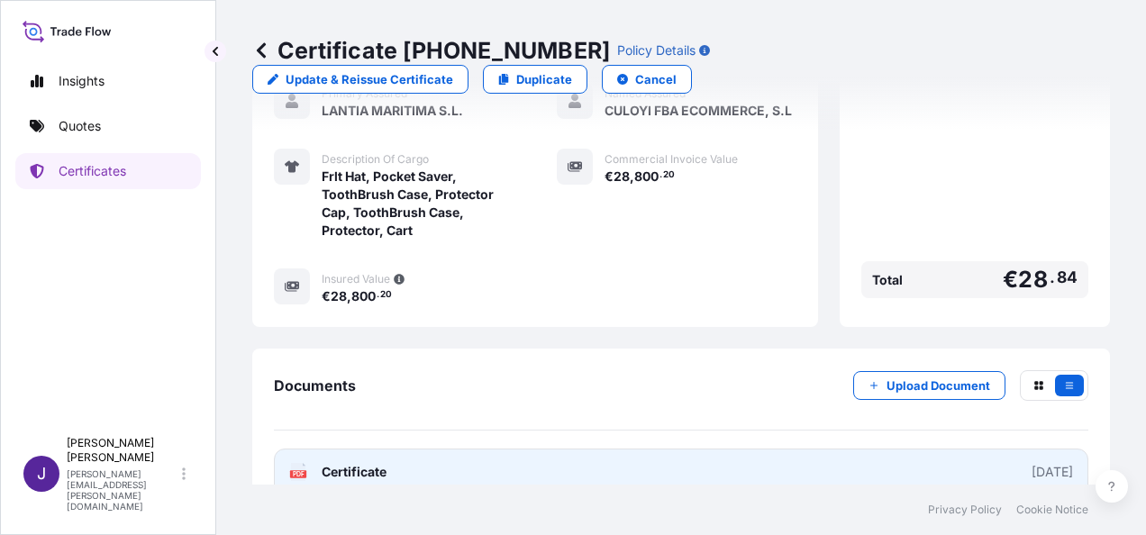
click at [503, 449] on link "PDF Certificate [DATE]" at bounding box center [681, 472] width 814 height 47
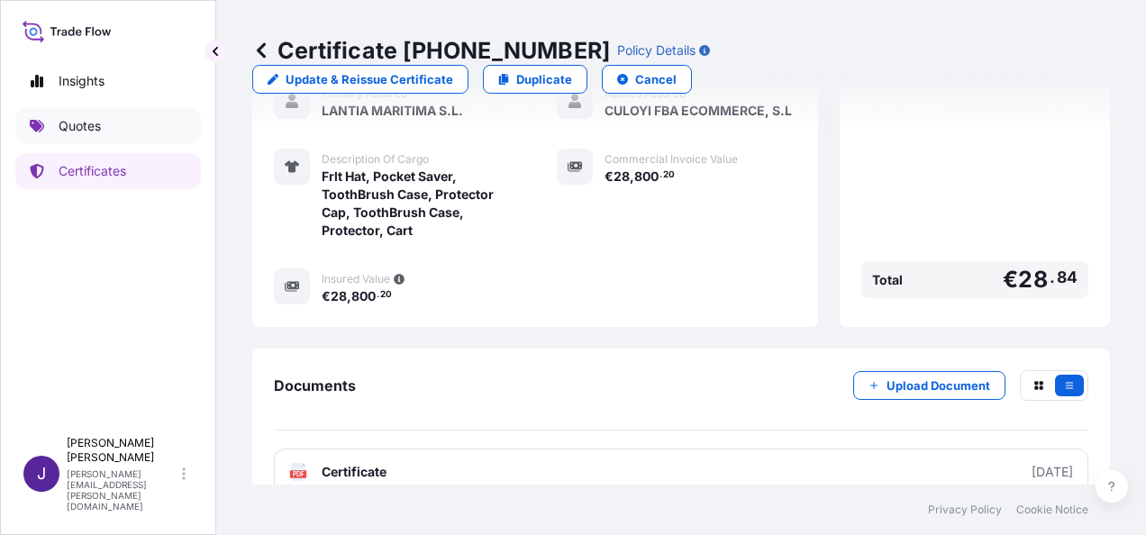
click at [92, 131] on p "Quotes" at bounding box center [80, 126] width 42 height 18
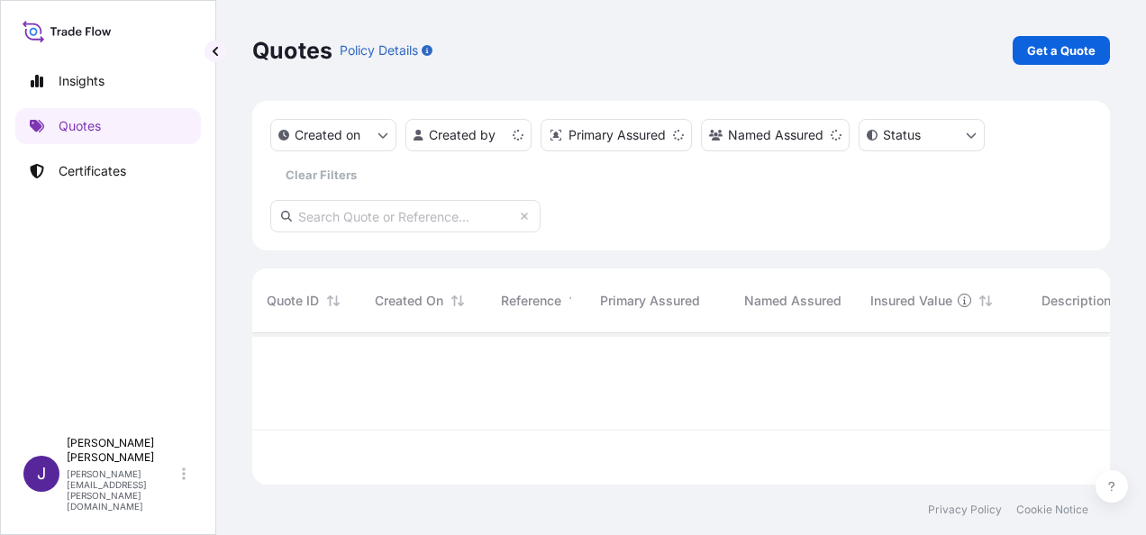
scroll to position [148, 843]
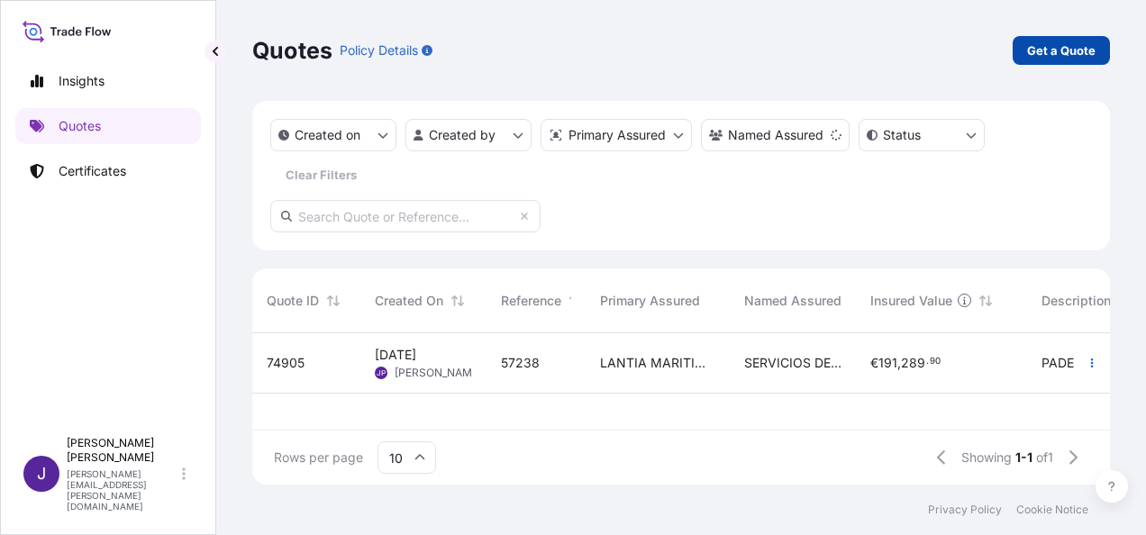
click at [1067, 57] on p "Get a Quote" at bounding box center [1061, 50] width 68 height 18
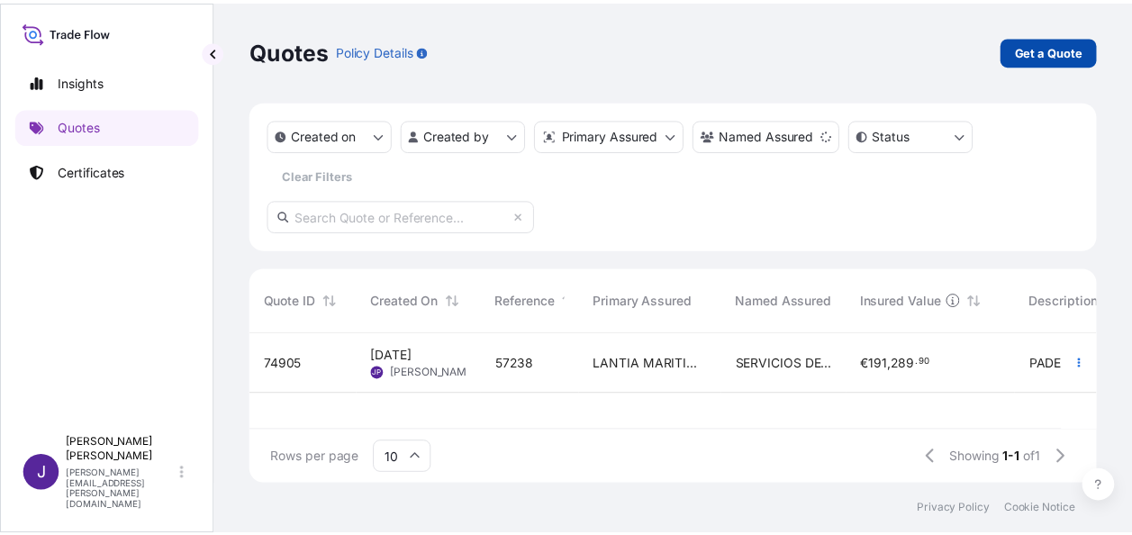
scroll to position [29, 0]
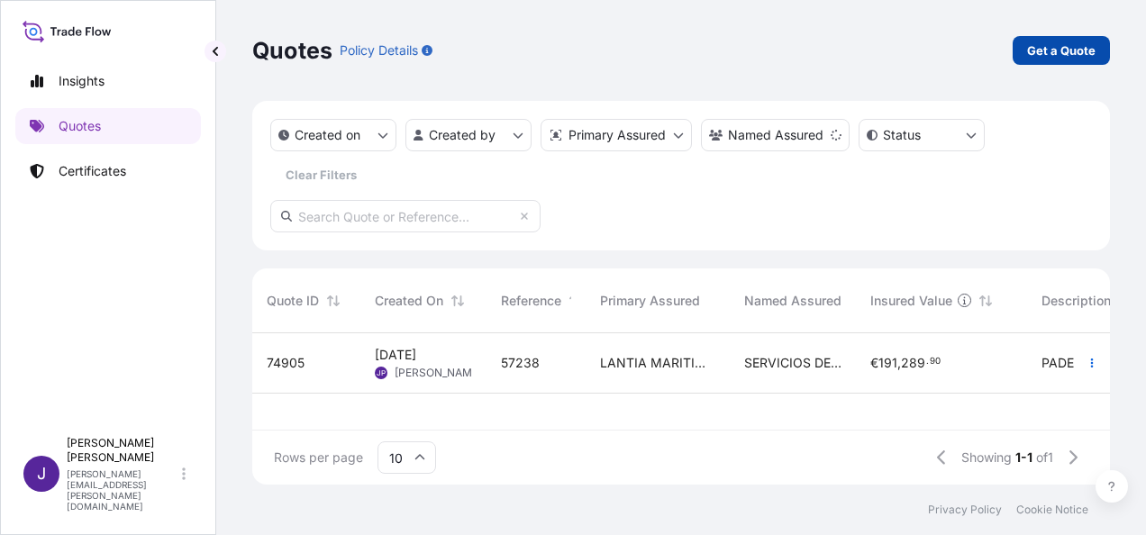
select select "Sea"
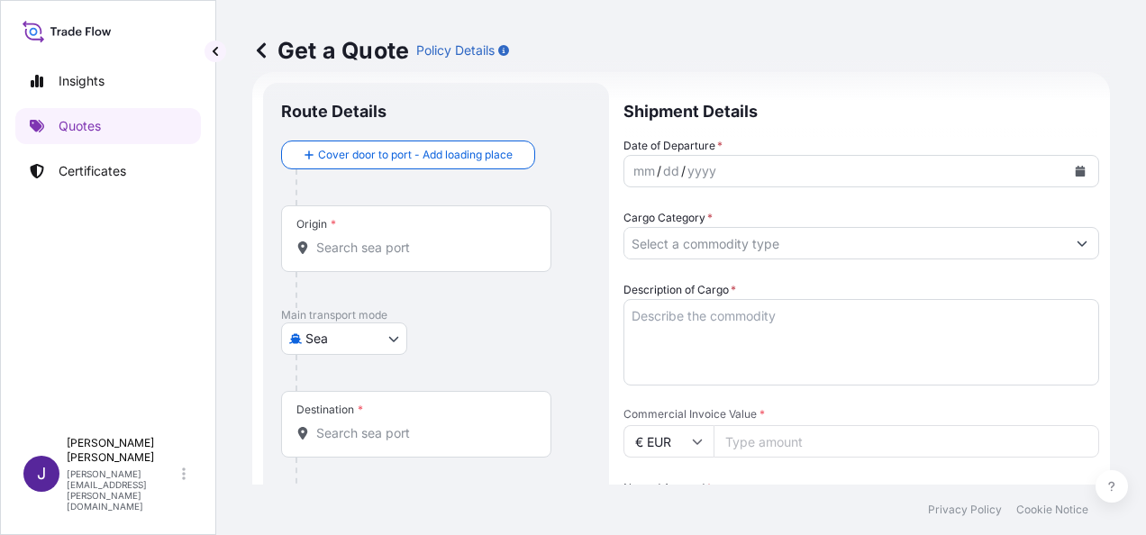
click at [349, 346] on body "Insights Quotes Certificates J [PERSON_NAME] [PERSON_NAME][EMAIL_ADDRESS][PERSO…" at bounding box center [573, 267] width 1146 height 535
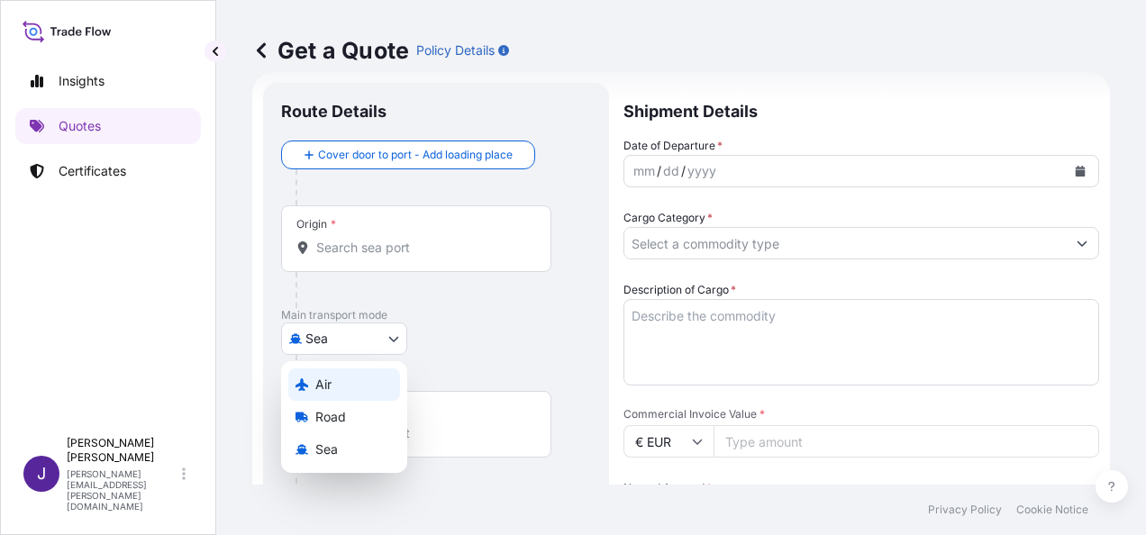
click at [348, 384] on div "Air" at bounding box center [344, 384] width 112 height 32
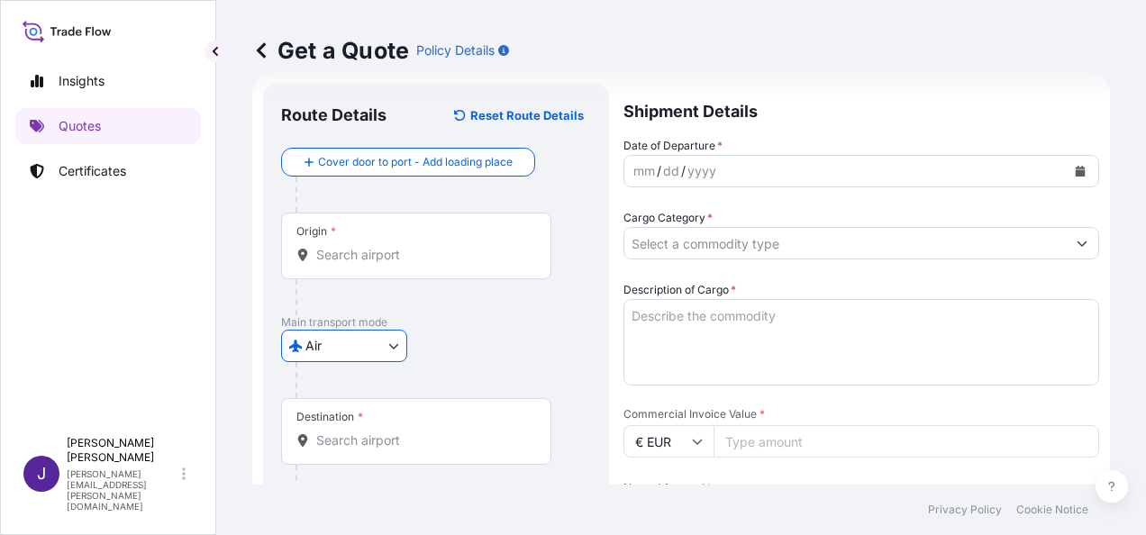
click at [435, 258] on input "Origin *" at bounding box center [422, 255] width 213 height 18
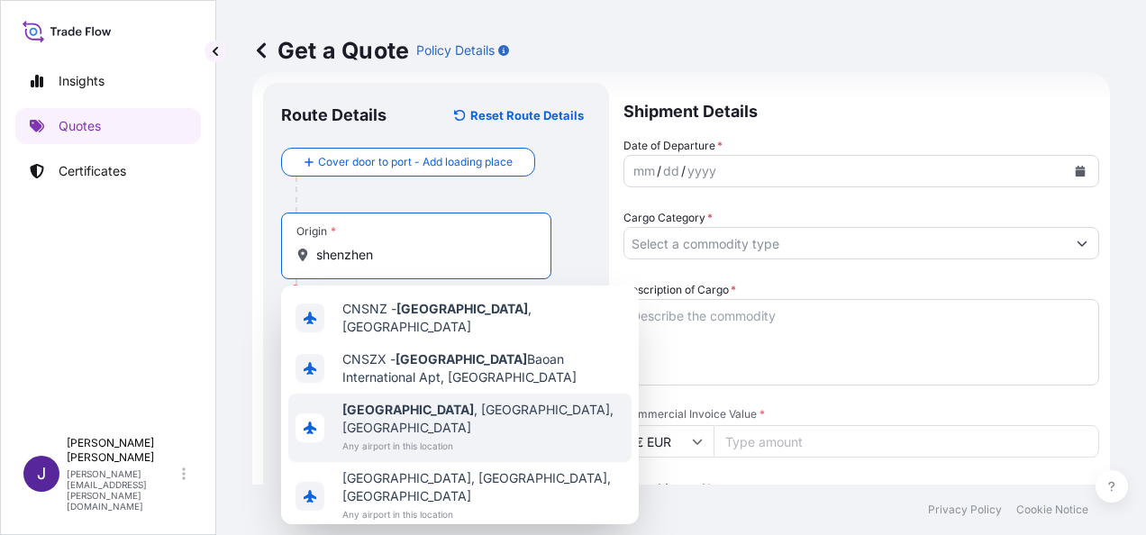
click at [494, 407] on span "[GEOGRAPHIC_DATA] , [GEOGRAPHIC_DATA], [GEOGRAPHIC_DATA]" at bounding box center [483, 419] width 282 height 36
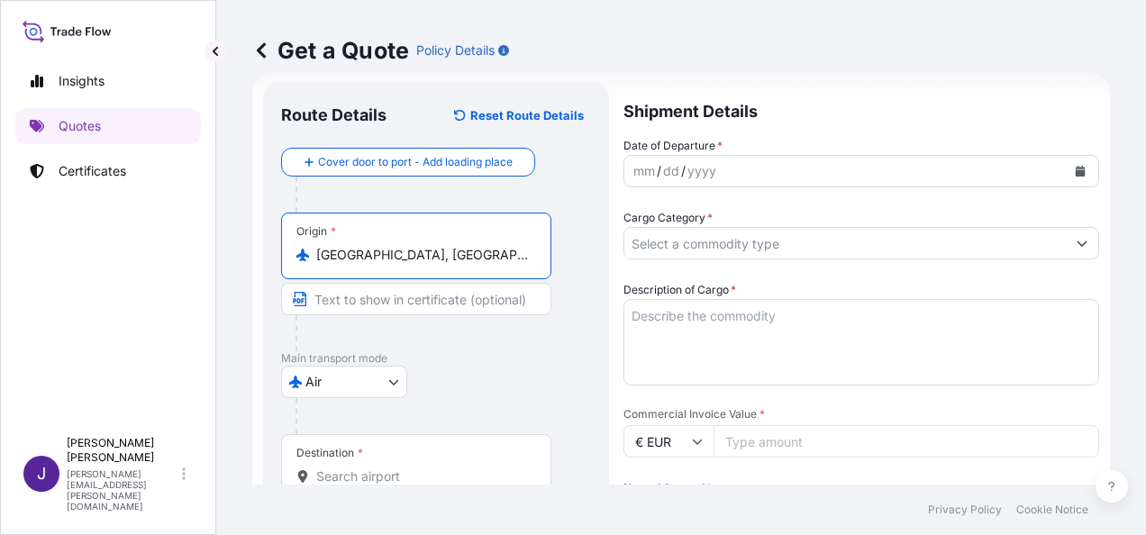
type input "[GEOGRAPHIC_DATA], [GEOGRAPHIC_DATA], [GEOGRAPHIC_DATA]"
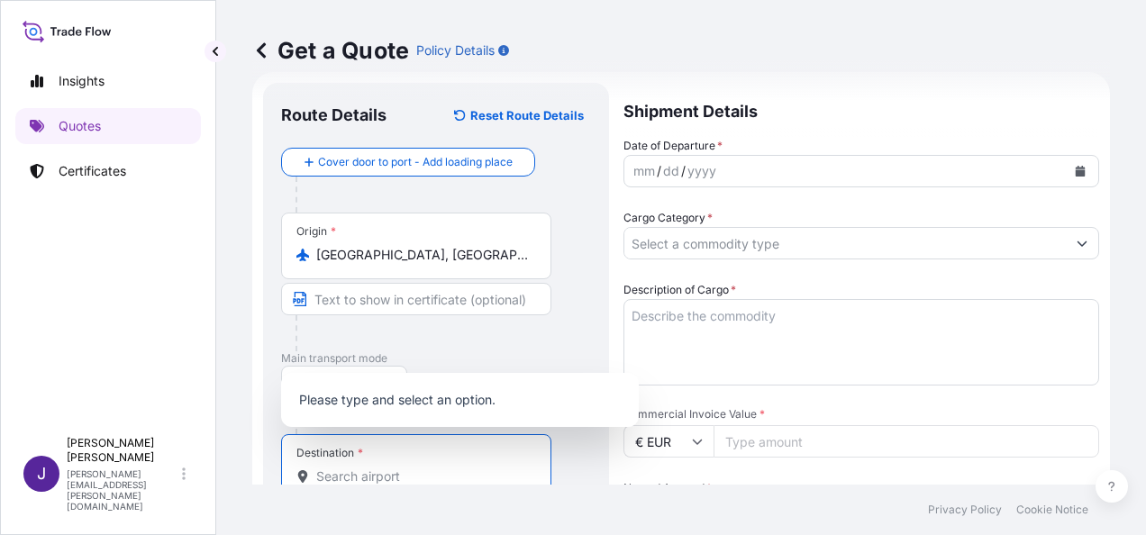
click at [412, 473] on input "Destination *" at bounding box center [422, 476] width 213 height 18
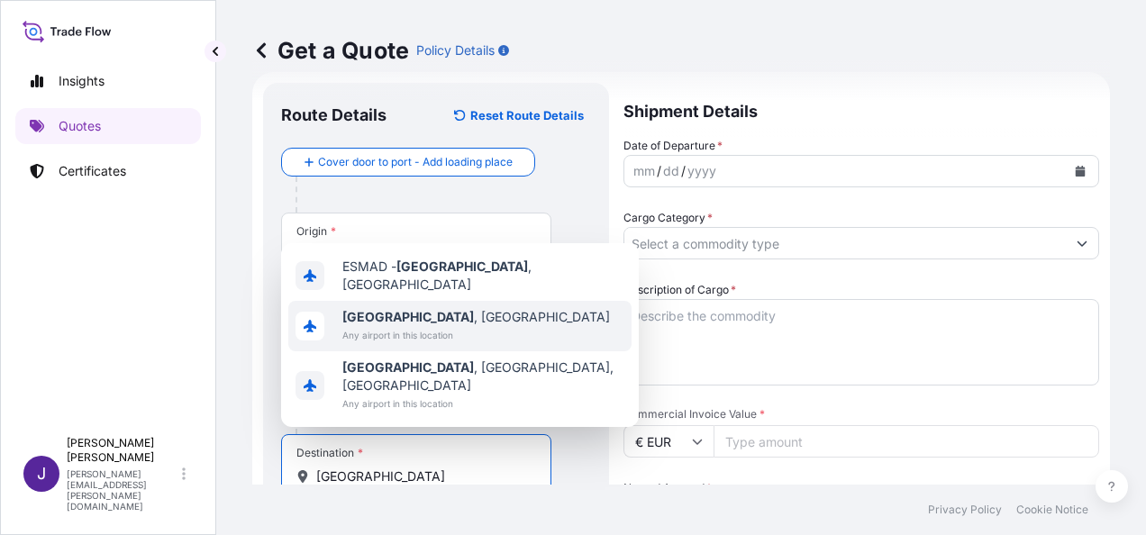
click at [398, 326] on span "[GEOGRAPHIC_DATA] , [GEOGRAPHIC_DATA]" at bounding box center [475, 317] width 267 height 18
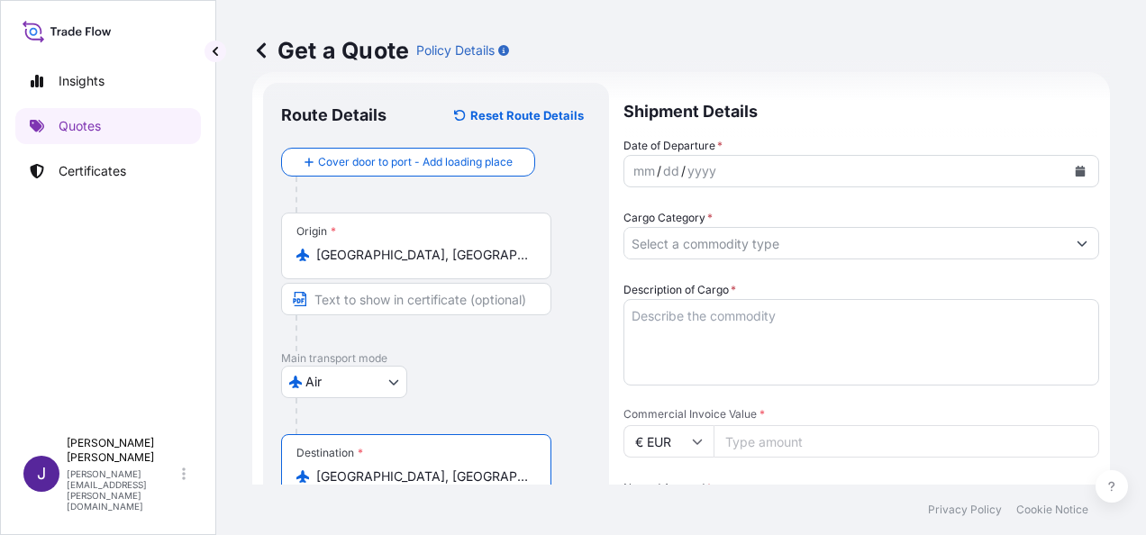
type input "[GEOGRAPHIC_DATA], [GEOGRAPHIC_DATA]"
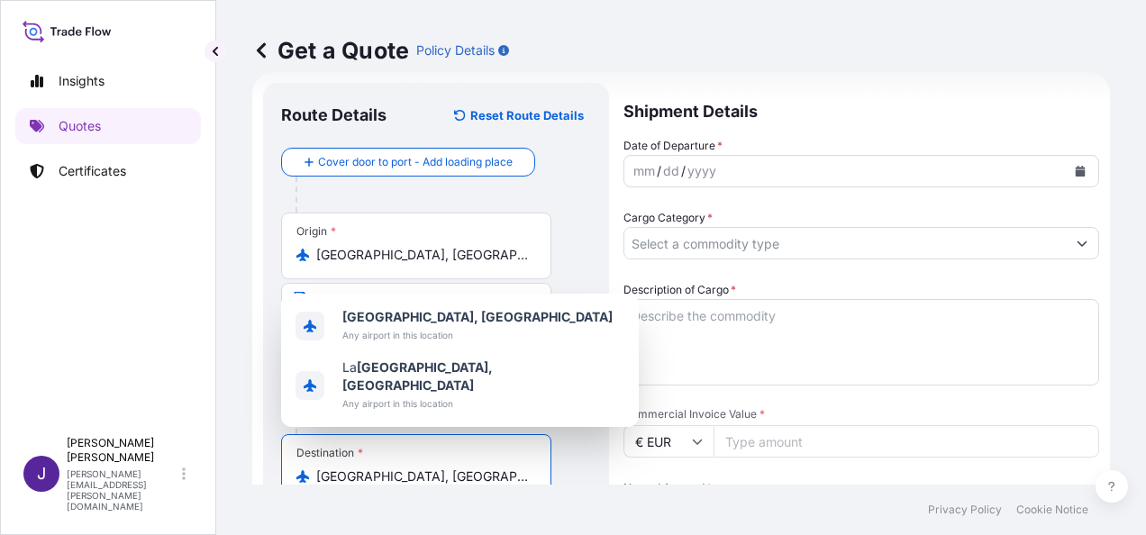
click at [1071, 177] on button "Calendar" at bounding box center [1079, 171] width 29 height 29
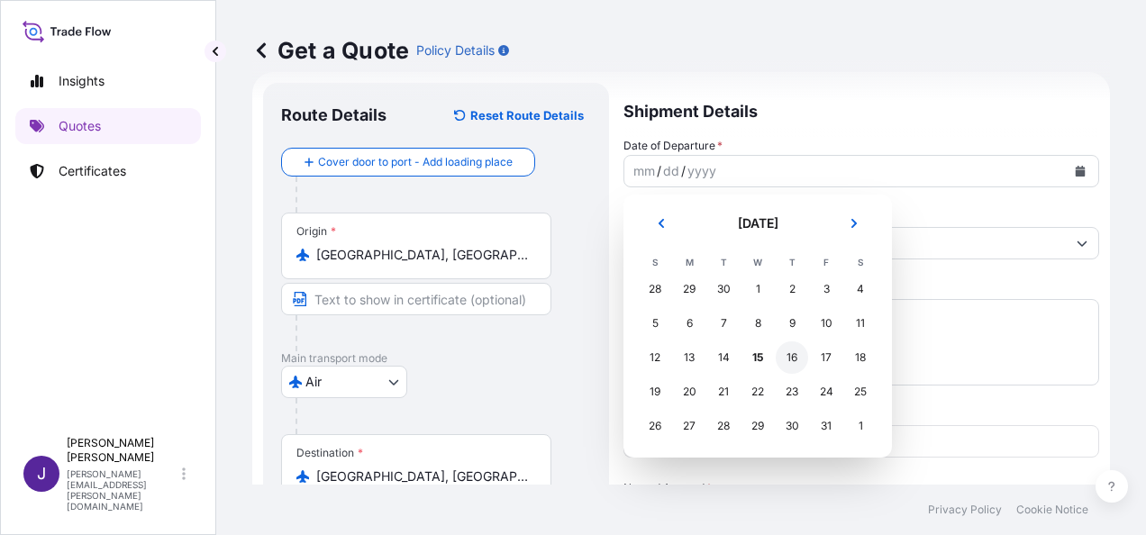
click at [803, 357] on div "16" at bounding box center [791, 357] width 32 height 32
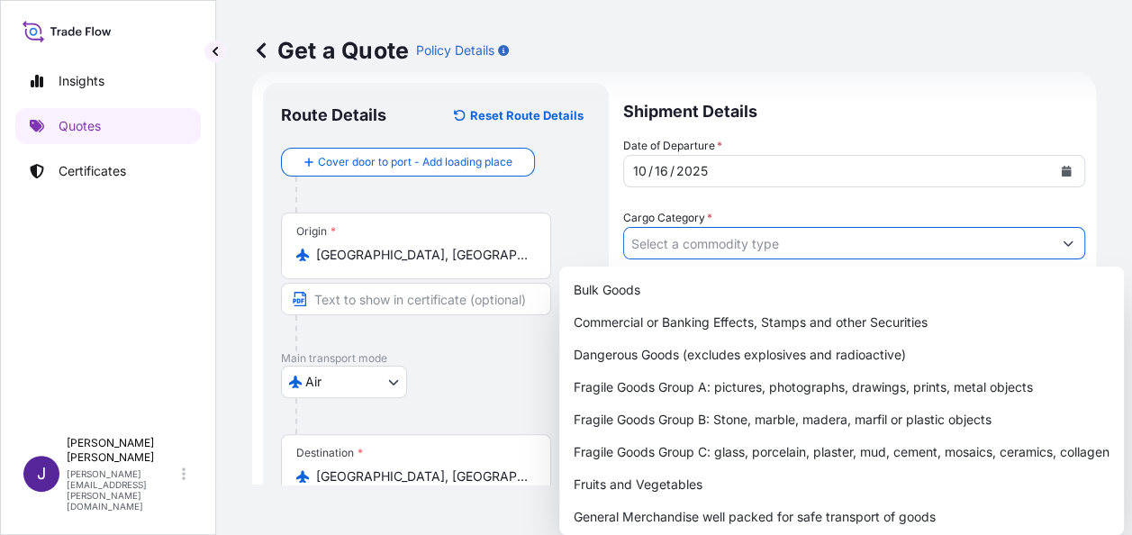
drag, startPoint x: 795, startPoint y: 245, endPoint x: 784, endPoint y: 276, distance: 32.5
click at [795, 247] on input "Cargo Category *" at bounding box center [838, 243] width 428 height 32
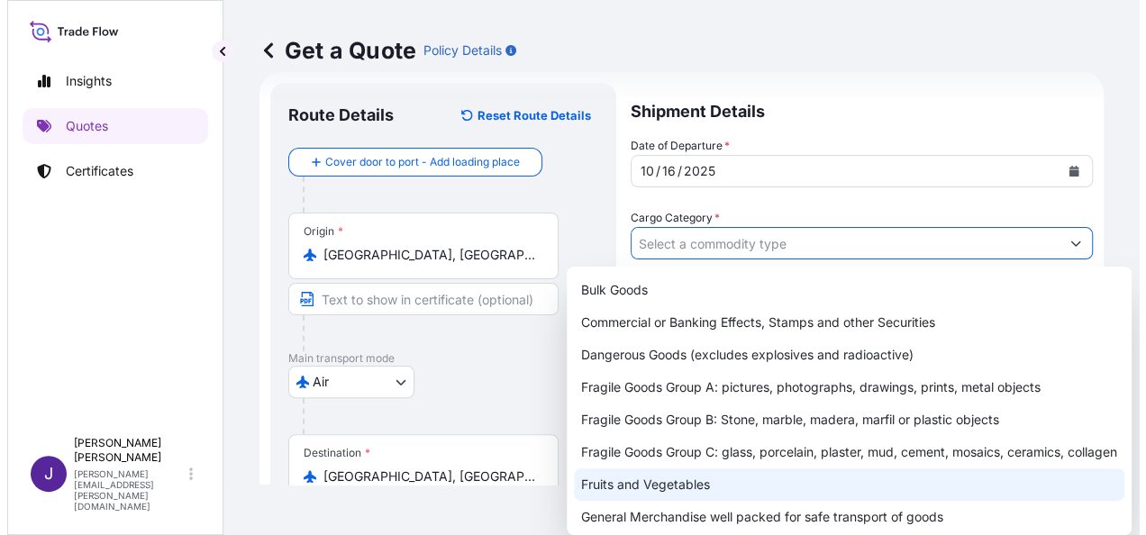
scroll to position [90, 0]
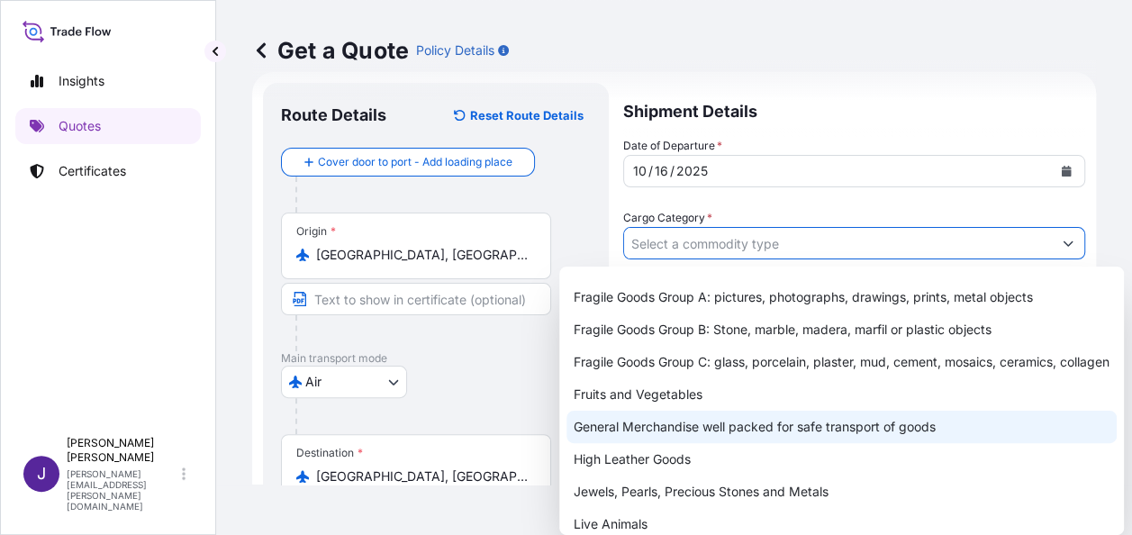
click at [669, 443] on div "General Merchandise well packed for safe transport of goods" at bounding box center [841, 427] width 550 height 32
type input "General Merchandise well packed for safe transport of goods"
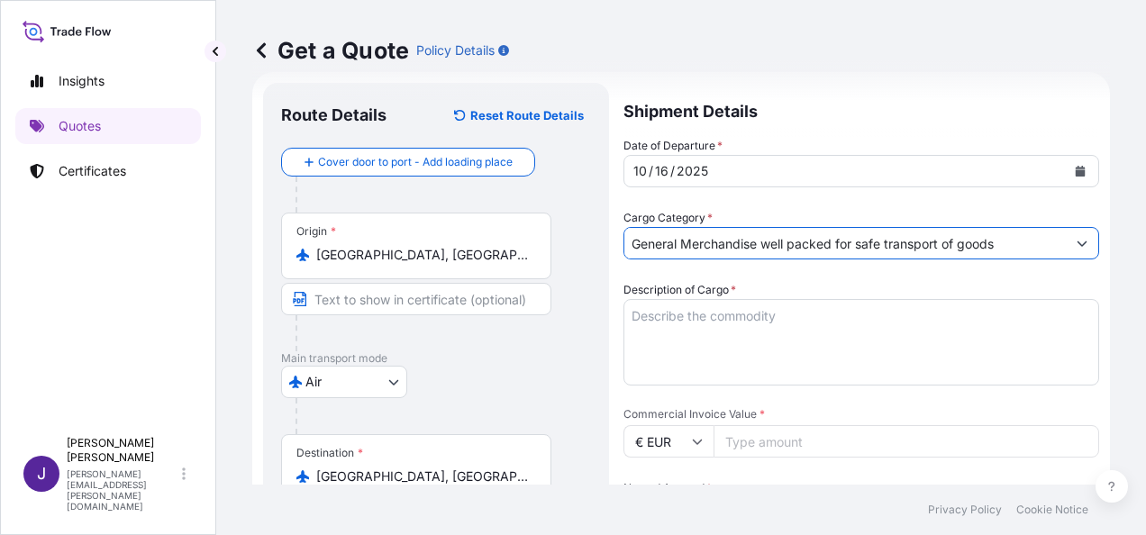
click at [720, 319] on textarea "Description of Cargo *" at bounding box center [861, 342] width 476 height 86
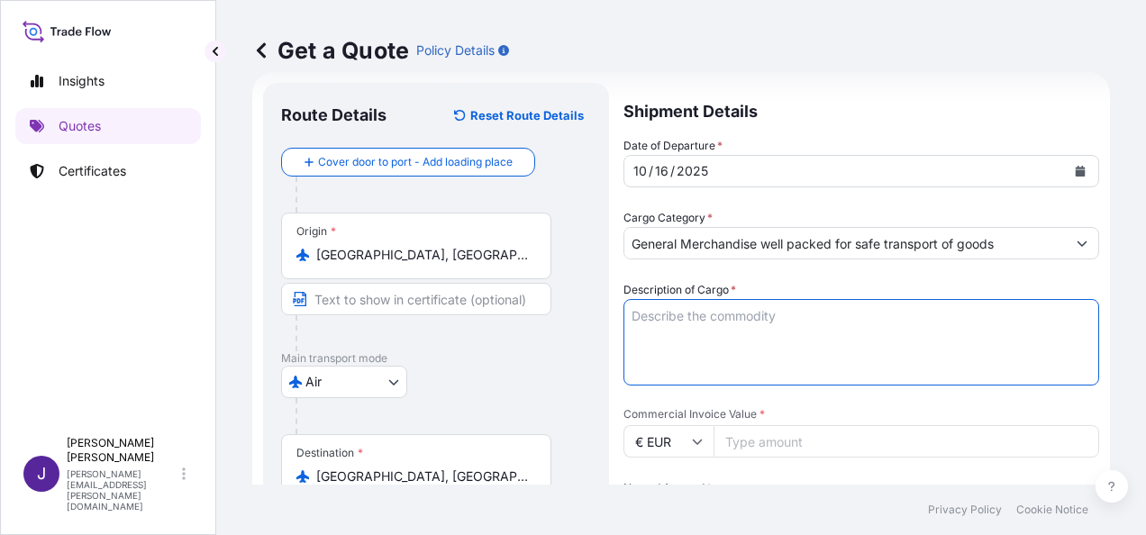
paste textarea "JESREY, SHORTS"
click at [660, 315] on textarea "JESREY, SHORTS" at bounding box center [861, 342] width 476 height 86
click at [650, 313] on textarea "JESRSEY, SHORTS" at bounding box center [861, 342] width 476 height 86
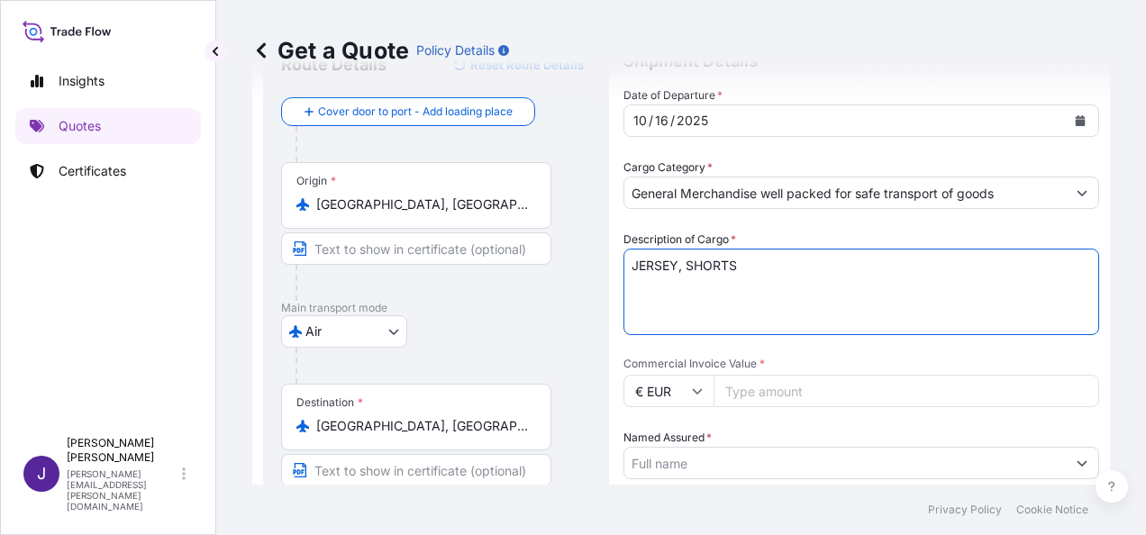
scroll to position [119, 0]
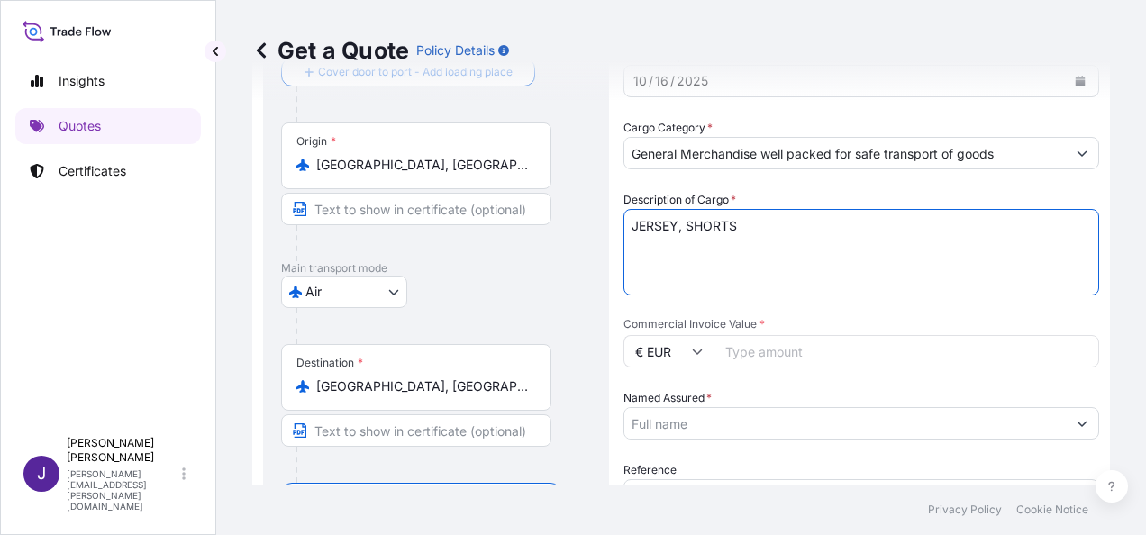
type textarea "JERSEY, SHORTS"
click at [812, 355] on input "Commercial Invoice Value *" at bounding box center [905, 351] width 385 height 32
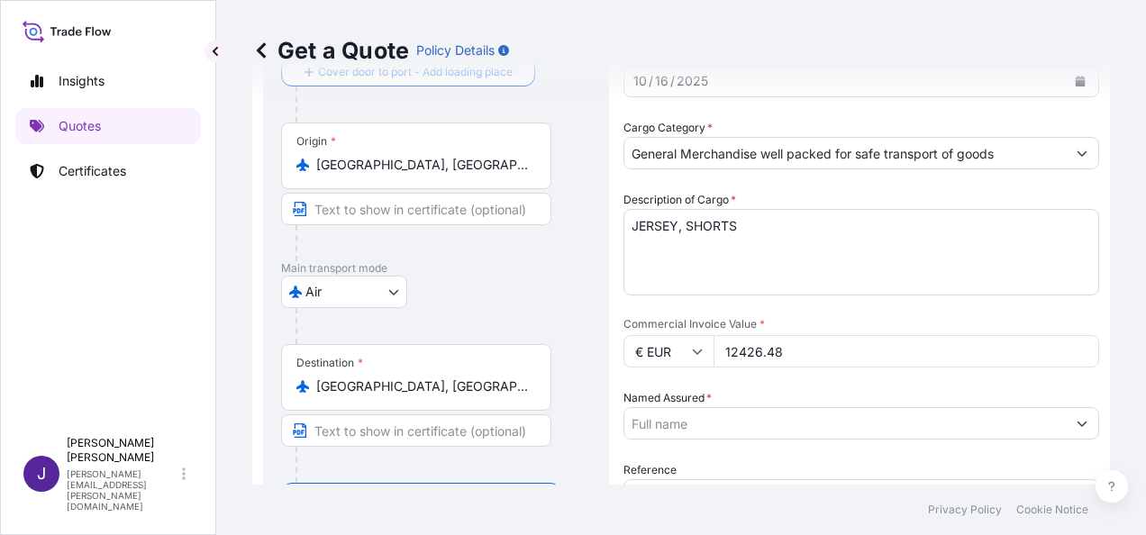
type input "12426.48"
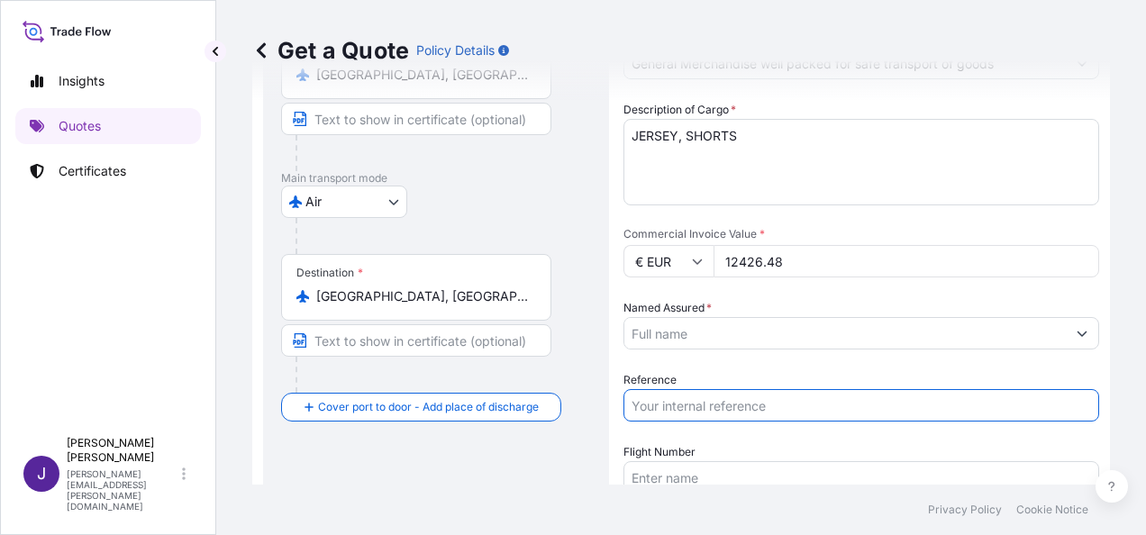
click at [686, 407] on input "Reference" at bounding box center [861, 405] width 476 height 32
type input "58223"
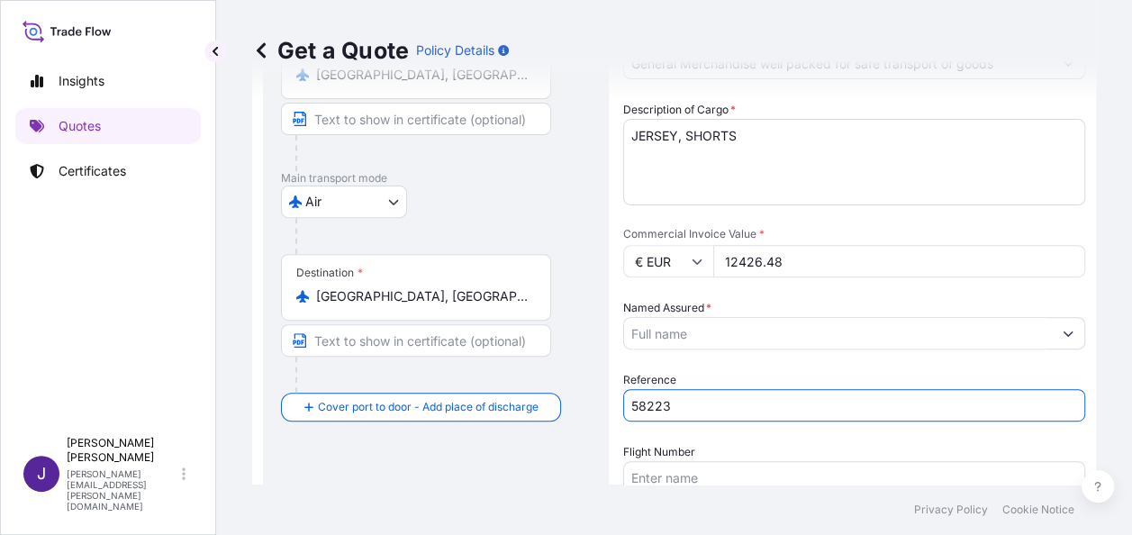
click at [712, 331] on input "Named Assured *" at bounding box center [838, 333] width 428 height 32
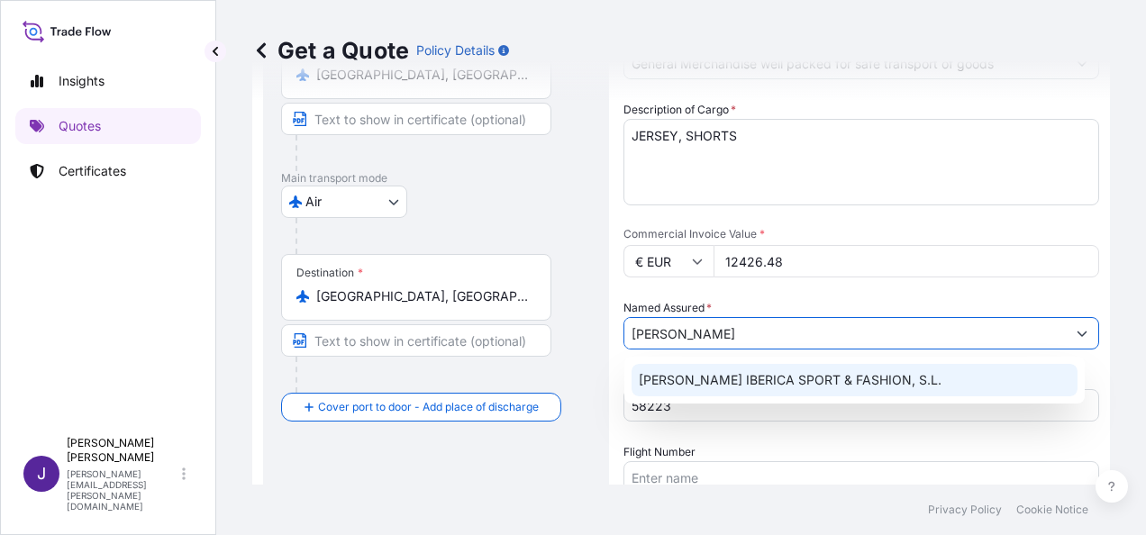
click at [744, 389] on div "[PERSON_NAME] IBERICA SPORT & FASHION, S.L." at bounding box center [854, 380] width 446 height 32
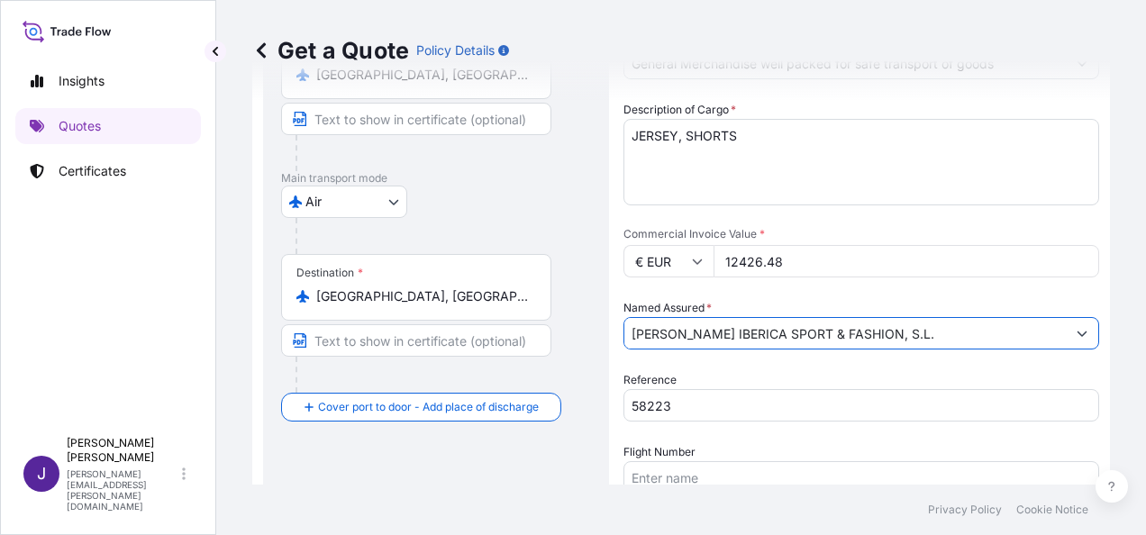
type input "[PERSON_NAME] IBERICA SPORT & FASHION, S.L."
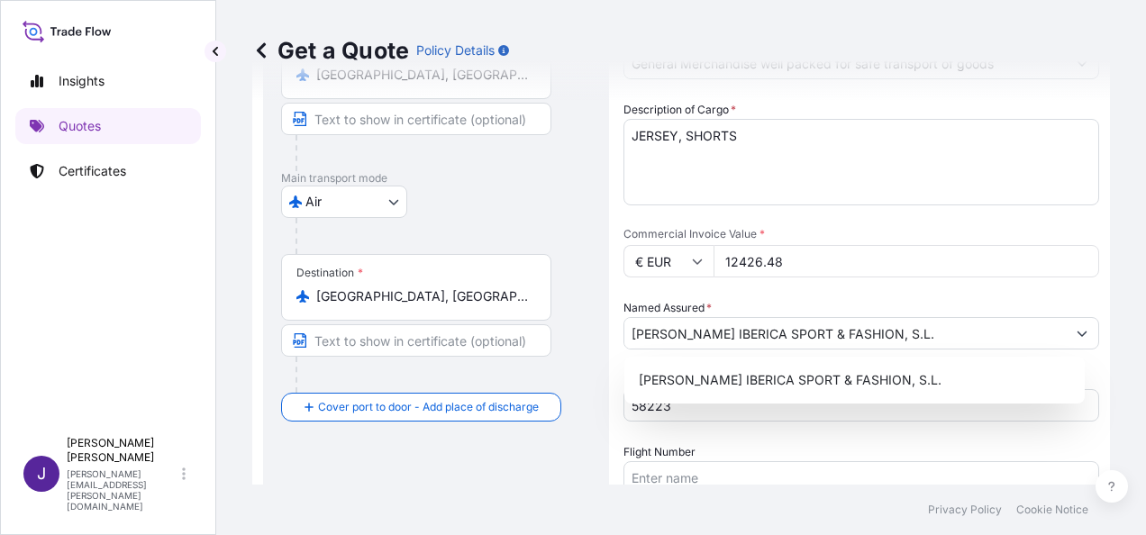
click at [533, 186] on div "[GEOGRAPHIC_DATA]" at bounding box center [436, 202] width 310 height 32
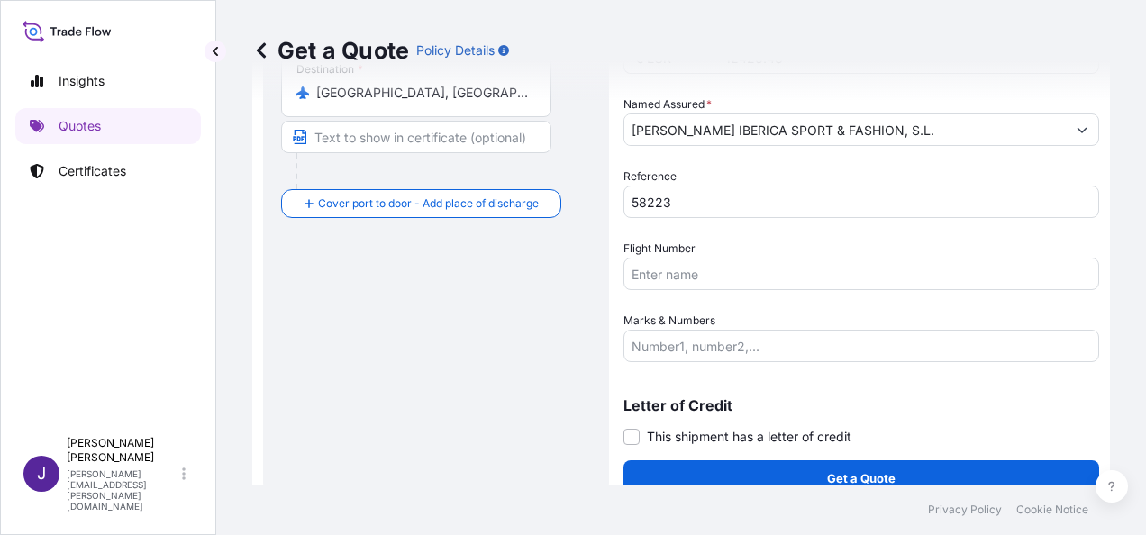
scroll to position [434, 0]
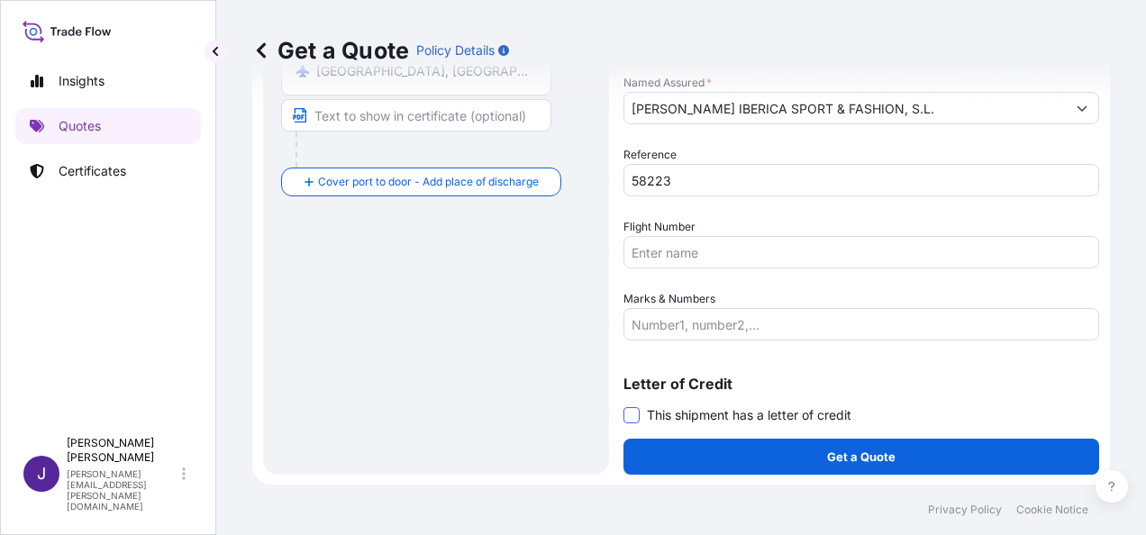
click at [624, 419] on span at bounding box center [631, 415] width 16 height 16
click at [623, 405] on input "This shipment has a letter of credit" at bounding box center [623, 405] width 0 height 0
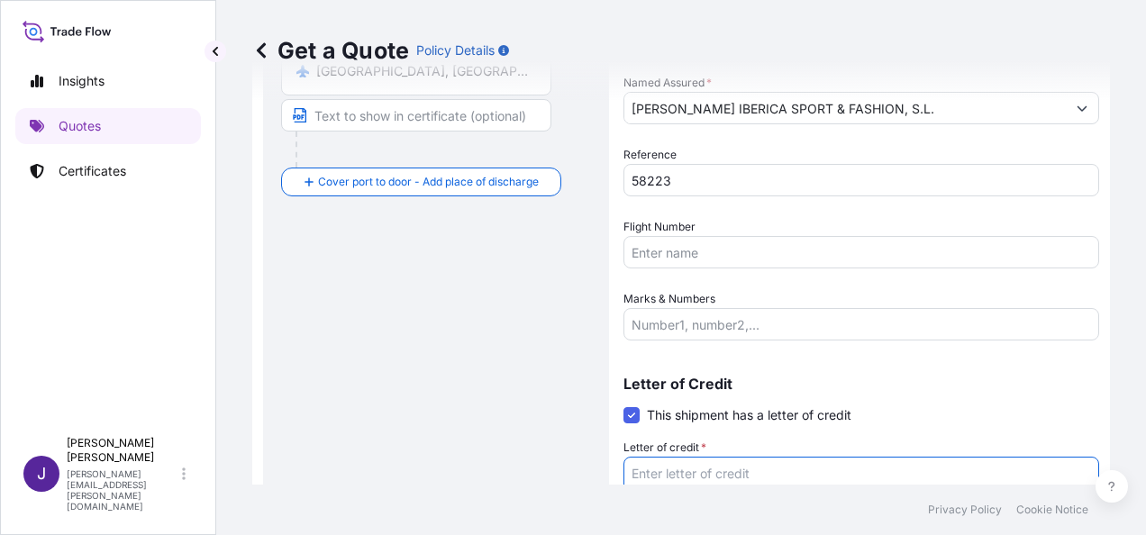
click at [674, 466] on textarea "Letter of credit *" at bounding box center [861, 500] width 476 height 86
paste textarea "[PERSON_NAME] IBERICA SPORT & FASHION, SL [STREET_ADDRESS][PERSON_NAME]"
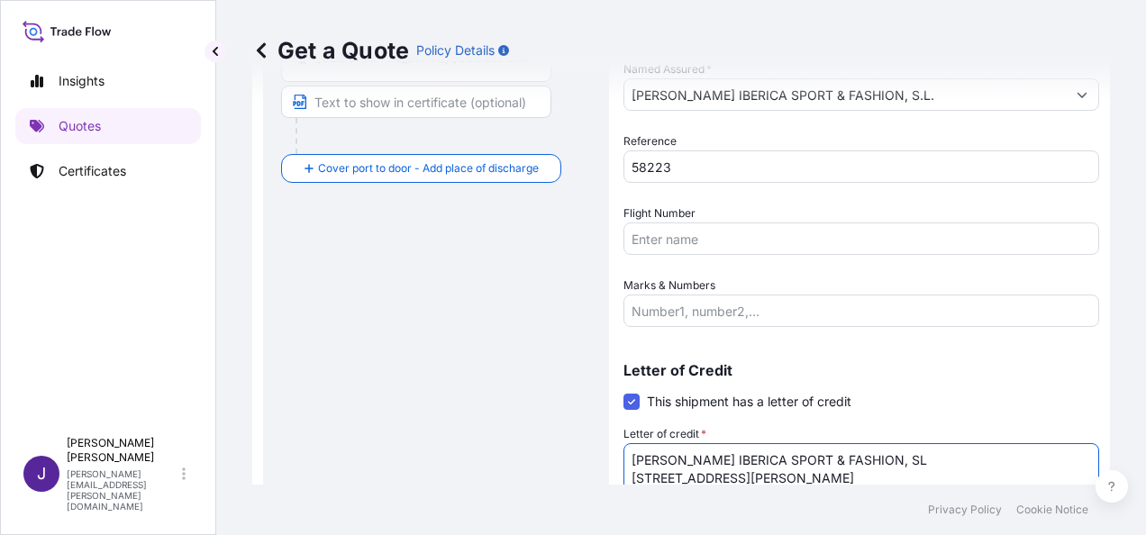
type textarea "[PERSON_NAME] IBERICA SPORT & FASHION, SL [STREET_ADDRESS][PERSON_NAME]"
click at [374, 351] on div "Route Details Reset Route Details Cover door to port - Add loading place Place …" at bounding box center [436, 131] width 310 height 898
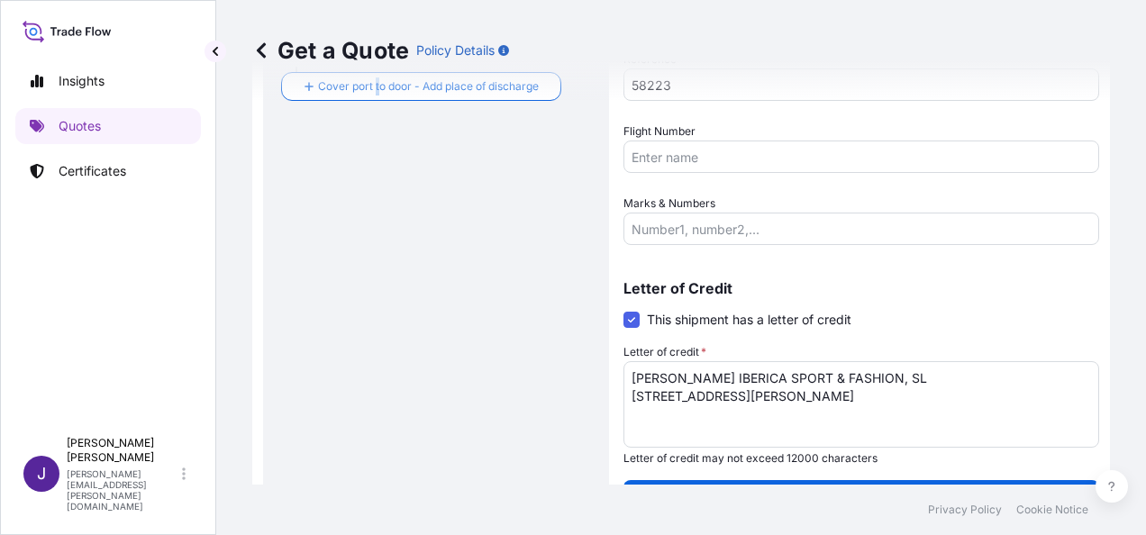
scroll to position [571, 0]
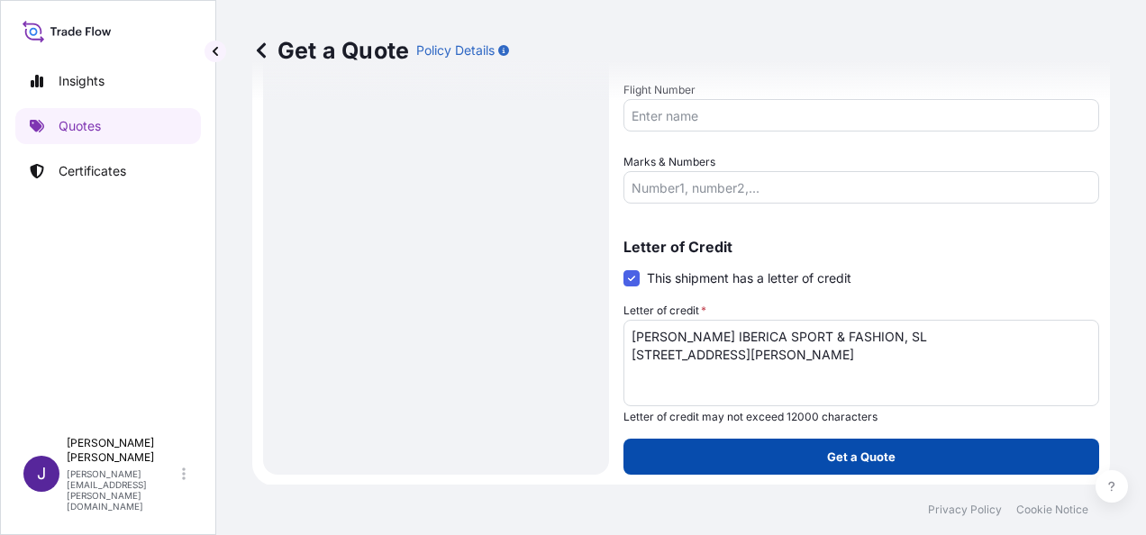
click at [803, 459] on button "Get a Quote" at bounding box center [861, 457] width 476 height 36
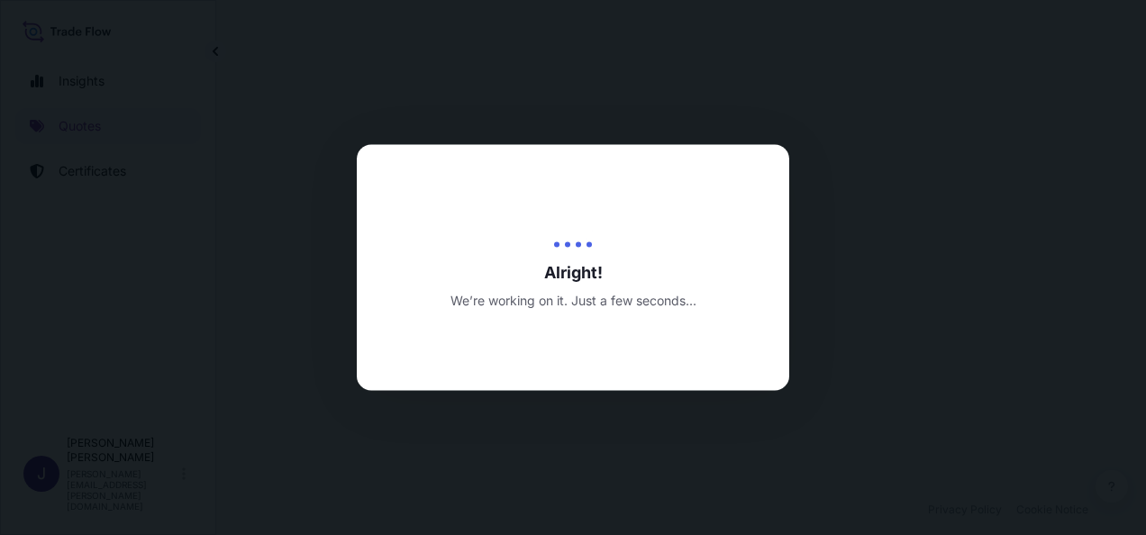
select select "Air"
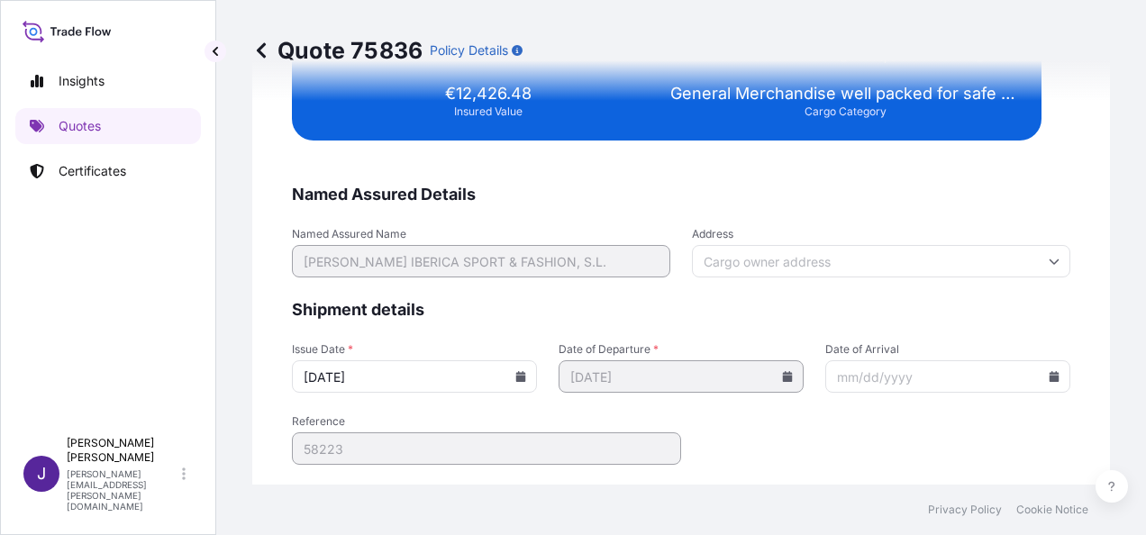
scroll to position [3793, 0]
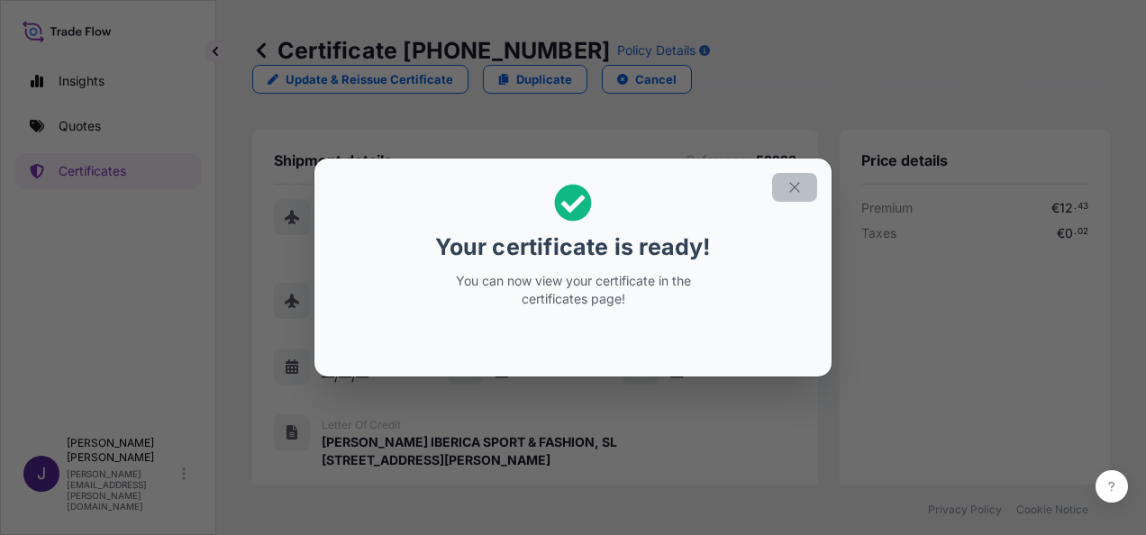
click at [800, 192] on icon "button" at bounding box center [794, 187] width 16 height 16
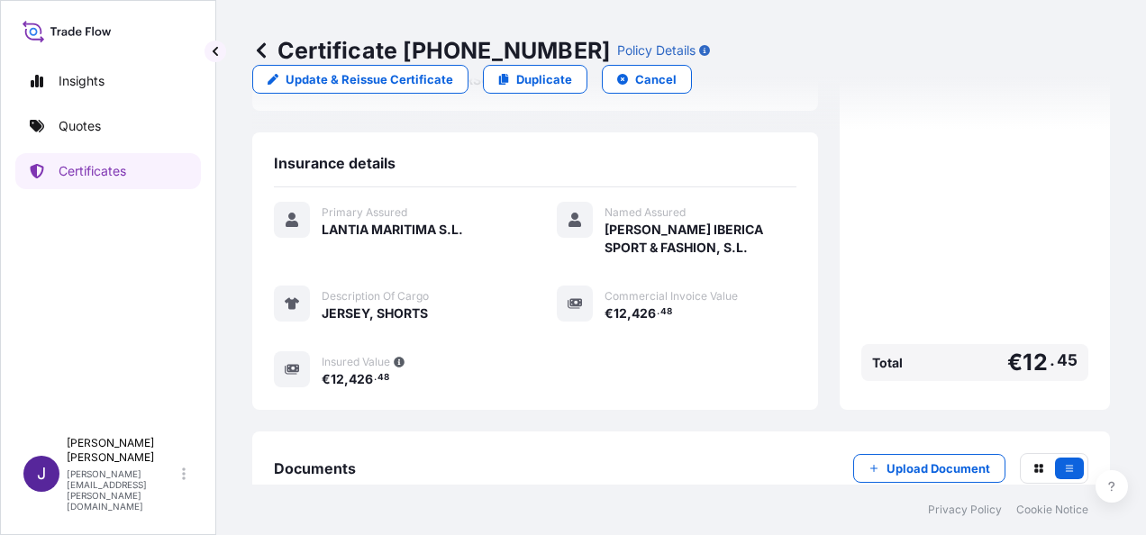
scroll to position [445, 0]
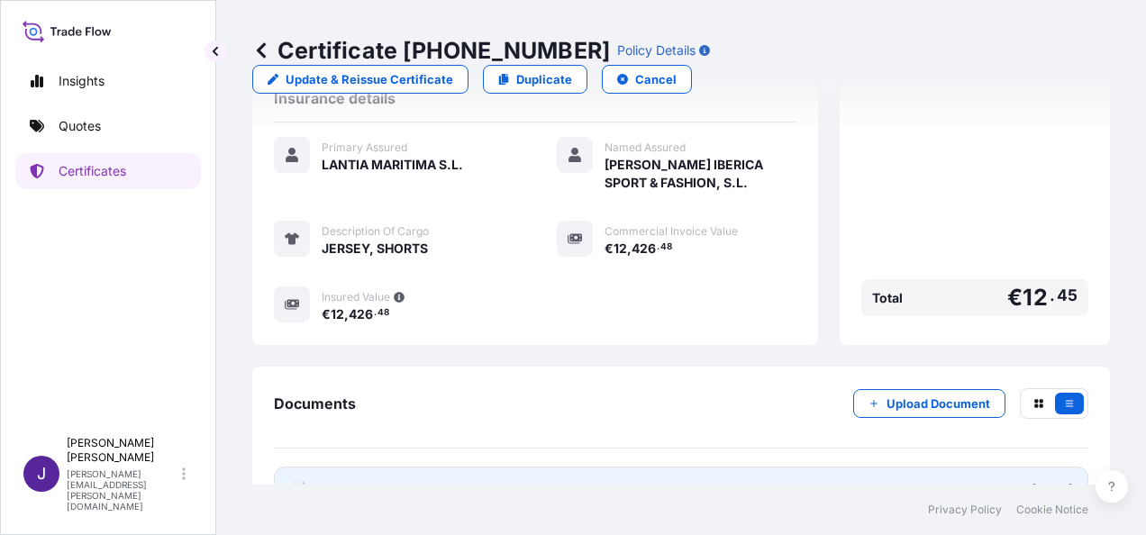
click at [485, 467] on link "PDF Certificate [DATE]" at bounding box center [681, 490] width 814 height 47
